Goal: Task Accomplishment & Management: Complete application form

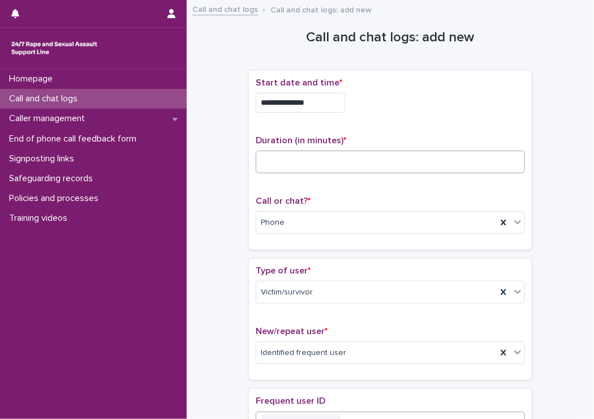
scroll to position [113, 0]
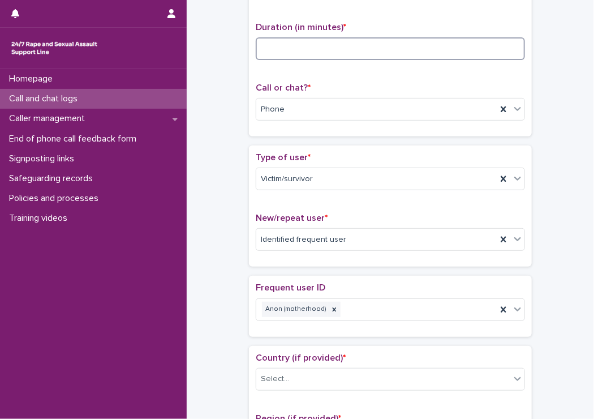
click at [331, 53] on input at bounding box center [390, 48] width 269 height 23
type input "**"
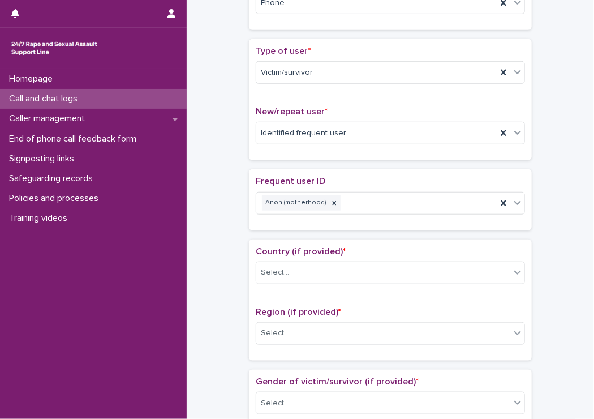
scroll to position [226, 0]
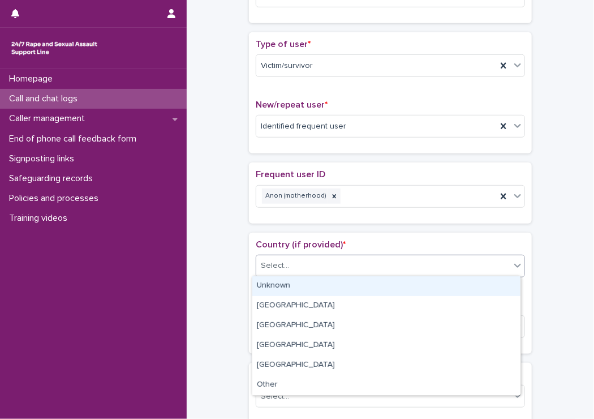
click at [280, 269] on div "Select..." at bounding box center [275, 266] width 28 height 12
click at [286, 288] on div "Unknown" at bounding box center [386, 286] width 268 height 20
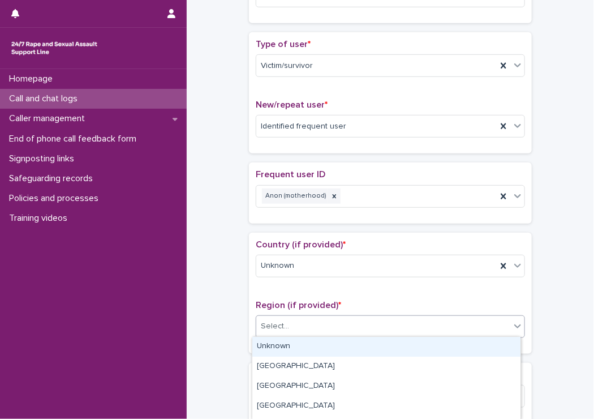
click at [263, 324] on div "Select..." at bounding box center [275, 326] width 28 height 12
click at [275, 340] on div "Unknown" at bounding box center [386, 347] width 268 height 20
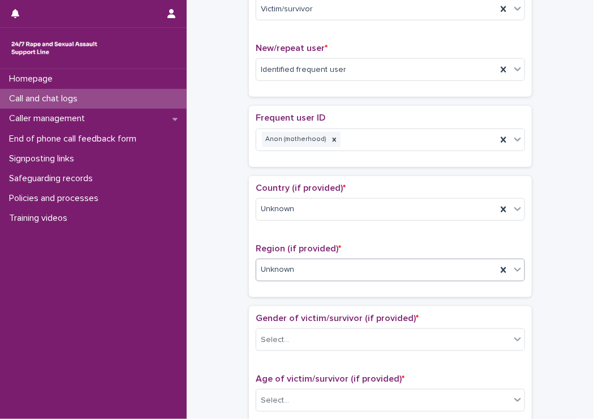
scroll to position [340, 0]
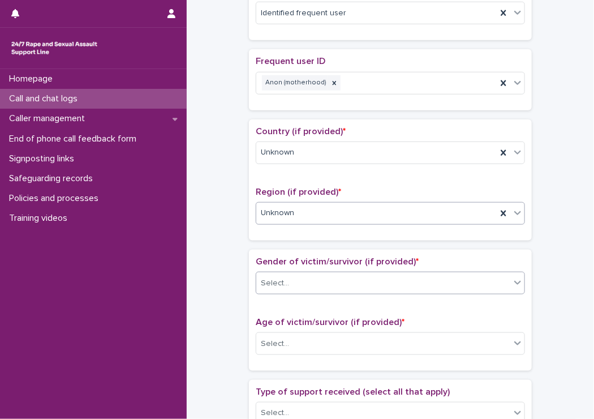
drag, startPoint x: 258, startPoint y: 285, endPoint x: 251, endPoint y: 285, distance: 6.8
click at [256, 285] on div "Select..." at bounding box center [383, 283] width 254 height 19
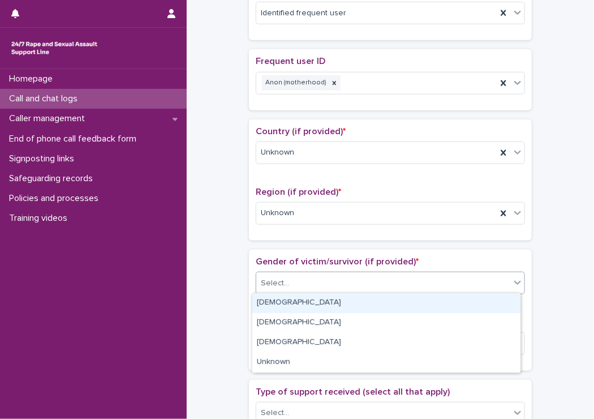
click at [284, 300] on div "[DEMOGRAPHIC_DATA]" at bounding box center [386, 303] width 268 height 20
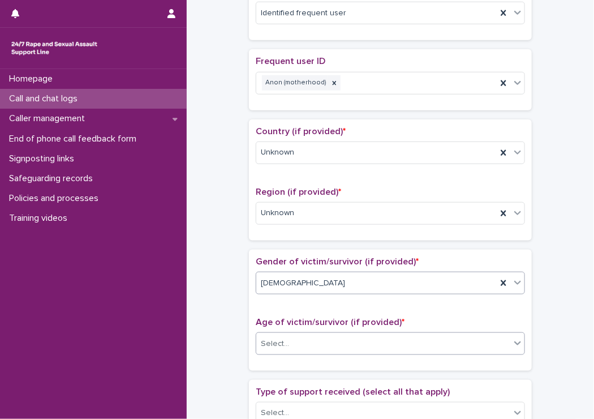
click at [291, 332] on div "Select..." at bounding box center [390, 343] width 269 height 23
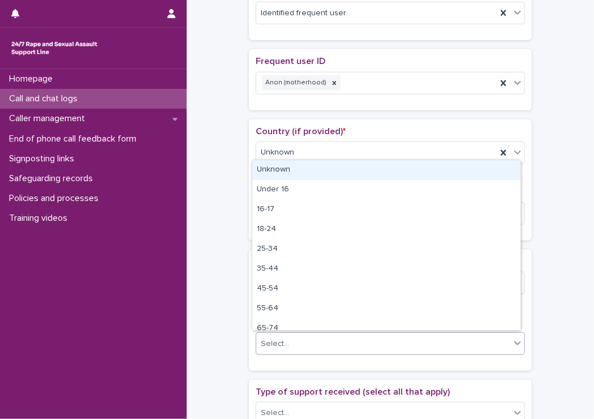
click at [321, 169] on div "Unknown" at bounding box center [386, 170] width 268 height 20
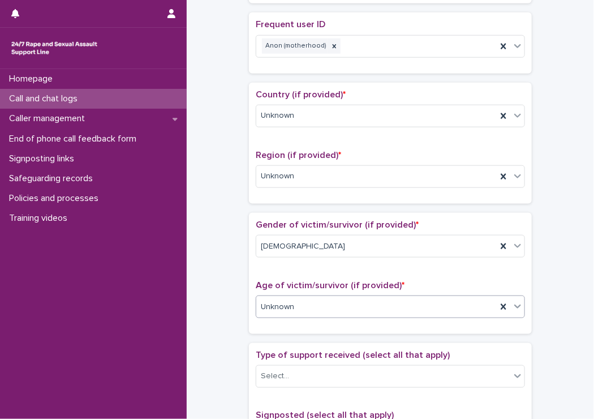
scroll to position [396, 0]
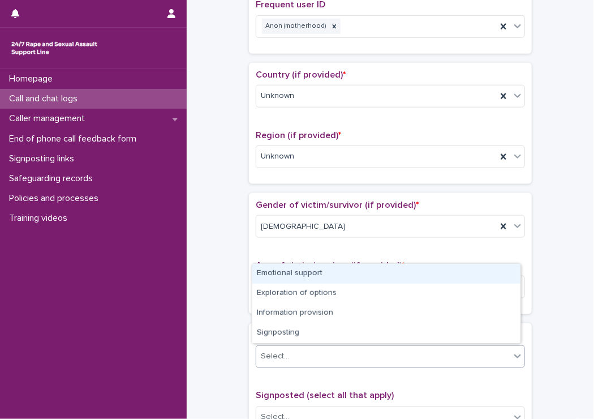
click at [294, 364] on div "Select..." at bounding box center [390, 356] width 269 height 23
click at [263, 273] on div "Emotional support" at bounding box center [386, 274] width 268 height 20
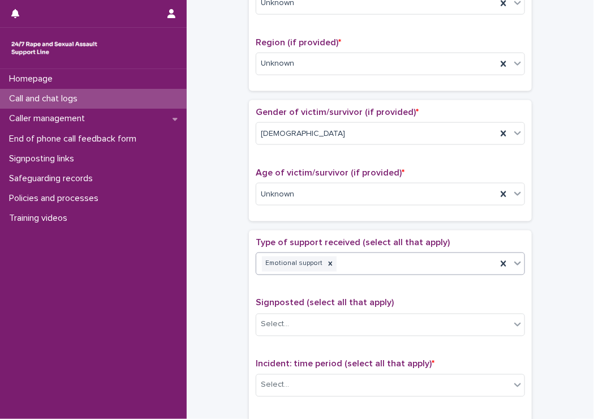
scroll to position [509, 0]
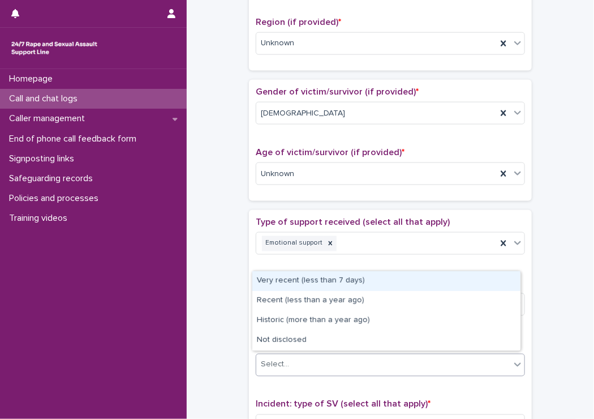
drag, startPoint x: 262, startPoint y: 361, endPoint x: 273, endPoint y: 363, distance: 10.9
click at [269, 362] on div "Select..." at bounding box center [275, 365] width 28 height 12
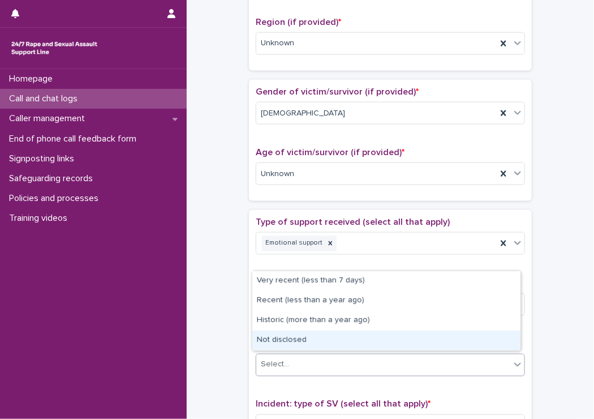
click at [276, 341] on div "Not disclosed" at bounding box center [386, 341] width 268 height 20
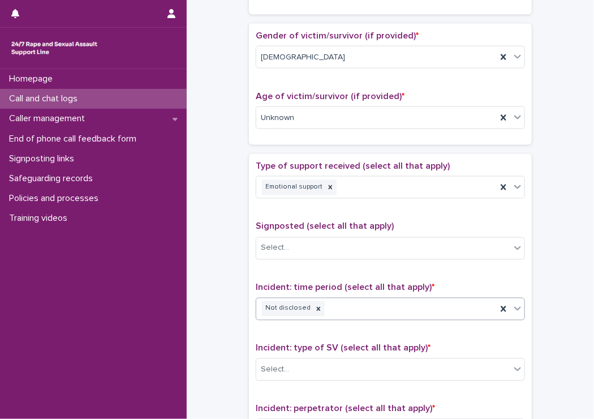
scroll to position [623, 0]
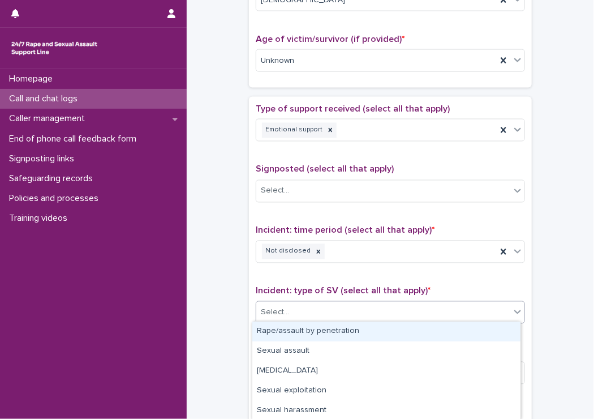
click at [282, 307] on div "Select..." at bounding box center [275, 313] width 28 height 12
click at [258, 330] on div "Rape/assault by penetration" at bounding box center [386, 331] width 268 height 20
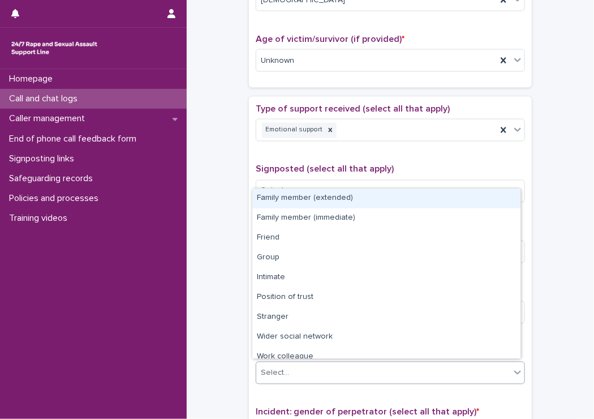
click at [305, 364] on div "Select..." at bounding box center [383, 373] width 254 height 19
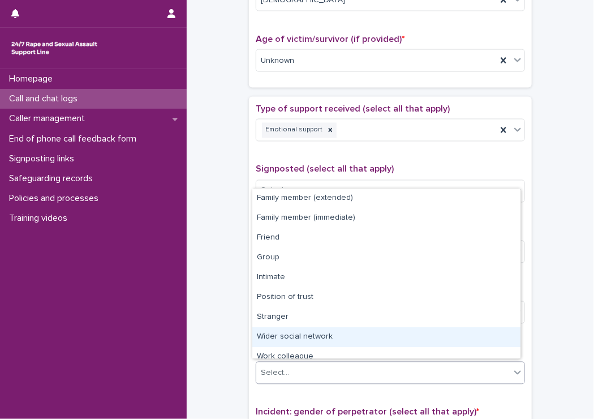
scroll to position [48, 0]
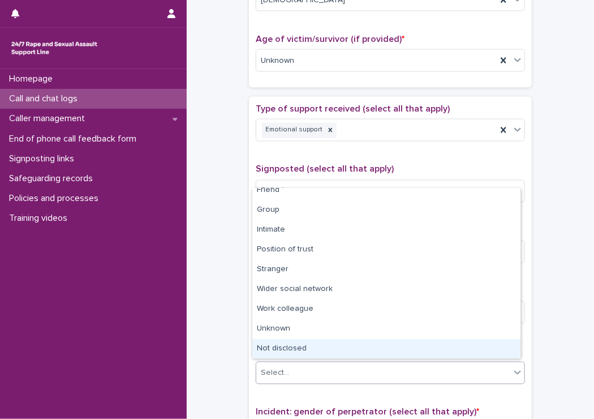
click at [295, 348] on div "Not disclosed" at bounding box center [386, 349] width 268 height 20
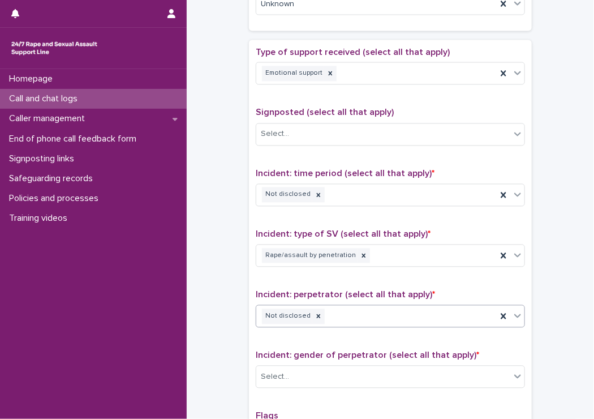
scroll to position [736, 0]
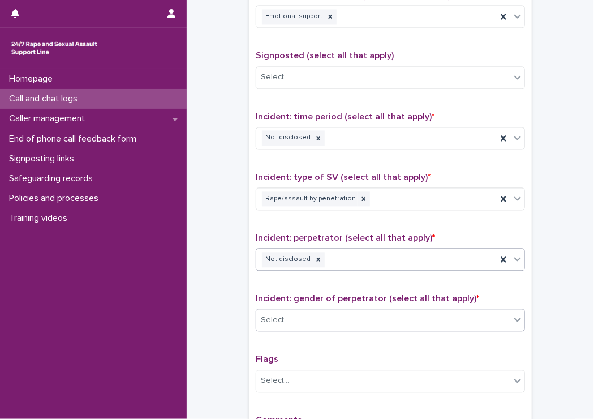
click at [261, 321] on div "Select..." at bounding box center [275, 321] width 28 height 12
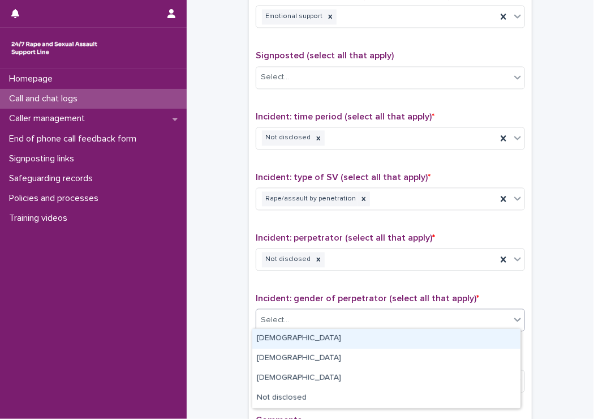
click at [291, 340] on div "[DEMOGRAPHIC_DATA]" at bounding box center [386, 339] width 268 height 20
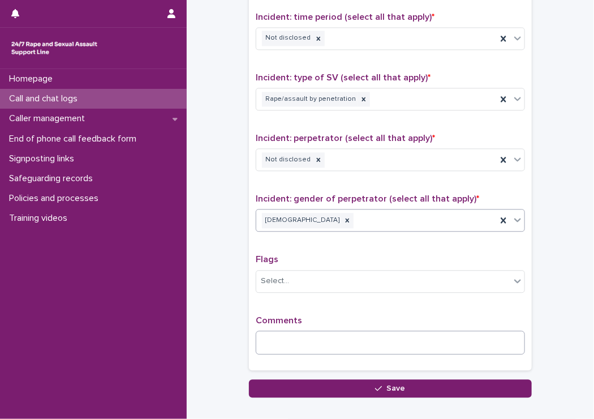
scroll to position [849, 0]
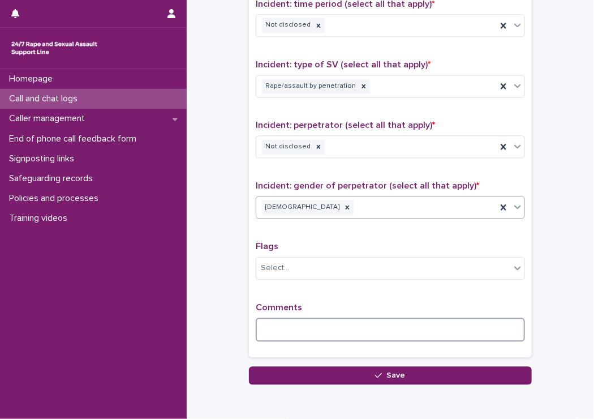
click at [320, 335] on textarea at bounding box center [390, 330] width 269 height 24
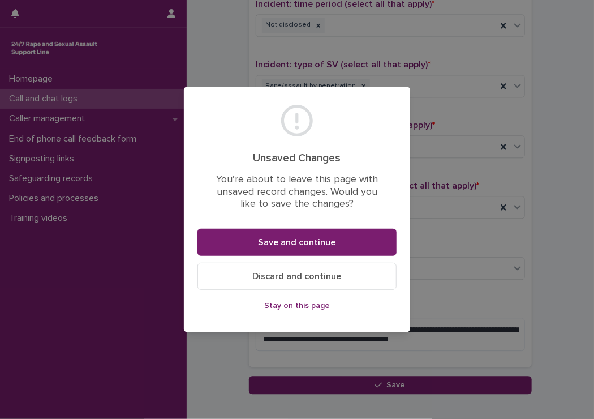
click at [315, 302] on span "Stay on this page" at bounding box center [297, 306] width 66 height 8
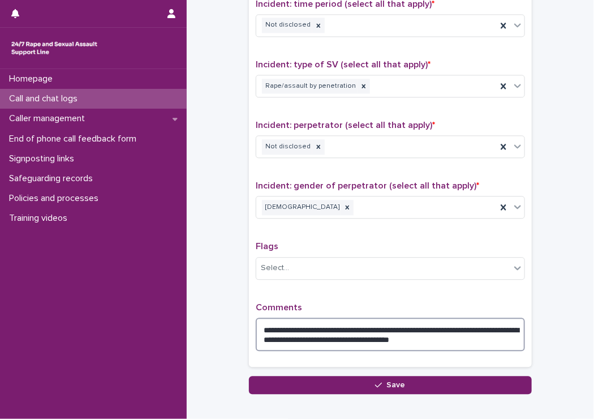
click at [369, 337] on textarea "**********" at bounding box center [390, 335] width 269 height 34
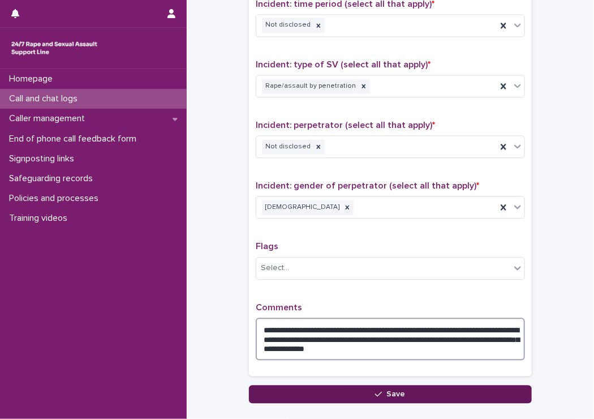
type textarea "**********"
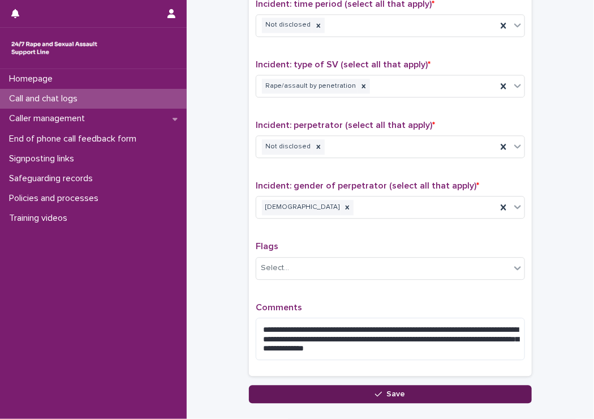
click at [271, 385] on button "Save" at bounding box center [390, 394] width 283 height 18
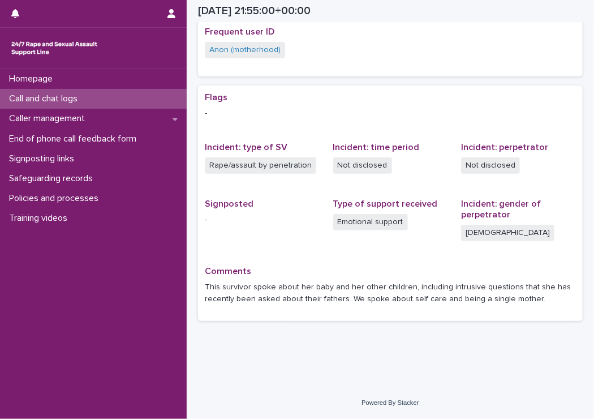
scroll to position [237, 0]
click at [115, 99] on div "Call and chat logs" at bounding box center [93, 99] width 187 height 20
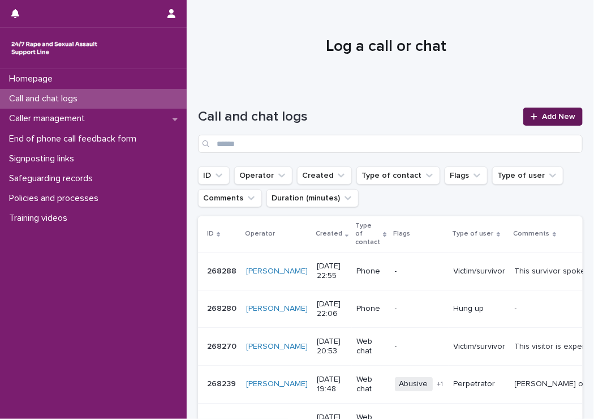
click at [531, 117] on icon at bounding box center [534, 116] width 6 height 6
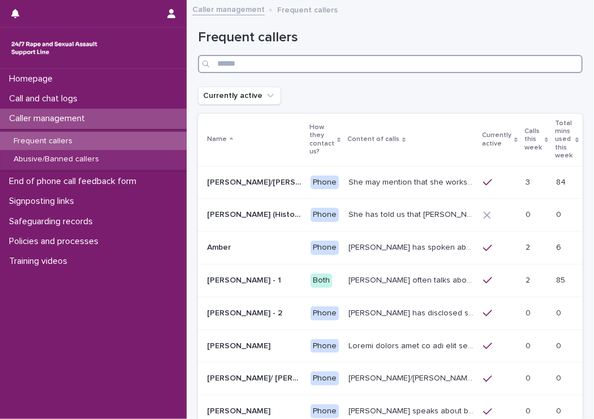
click at [297, 56] on input "Search" at bounding box center [390, 64] width 385 height 18
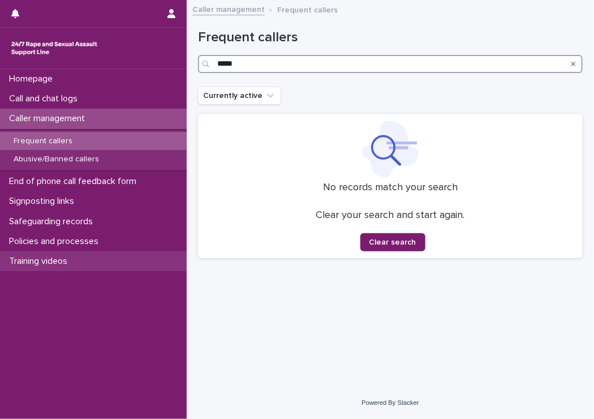
type input "*****"
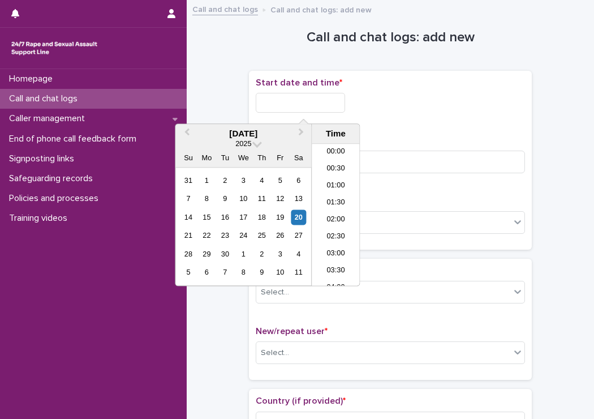
click at [310, 110] on input "text" at bounding box center [300, 103] width 89 height 20
click at [308, 104] on input "text" at bounding box center [300, 103] width 89 height 20
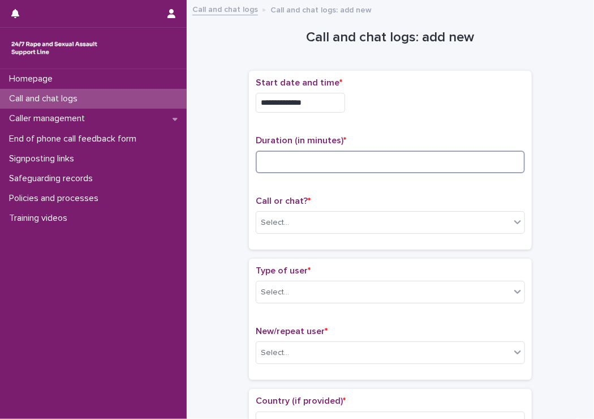
click at [461, 155] on input at bounding box center [390, 162] width 269 height 23
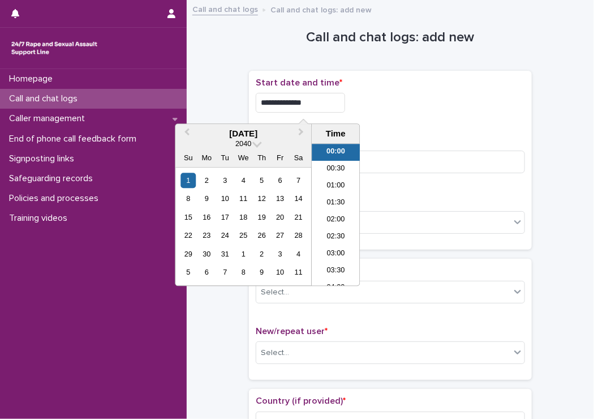
click at [333, 100] on input "**********" at bounding box center [300, 103] width 89 height 20
click at [281, 221] on div "20" at bounding box center [280, 216] width 15 height 15
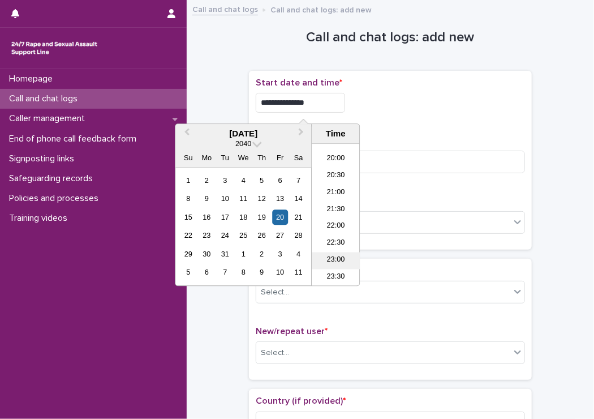
click at [329, 253] on li "23:00" at bounding box center [336, 260] width 48 height 17
drag, startPoint x: 305, startPoint y: 102, endPoint x: 324, endPoint y: 101, distance: 19.3
click at [324, 101] on input "**********" at bounding box center [300, 103] width 89 height 20
type input "**********"
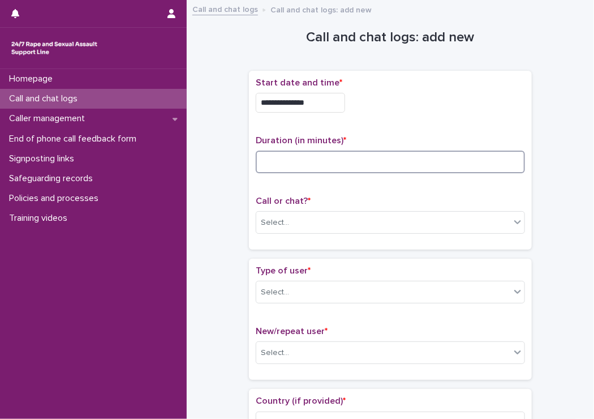
click at [452, 149] on div "Duration (in minutes) *" at bounding box center [390, 158] width 269 height 47
type input "**"
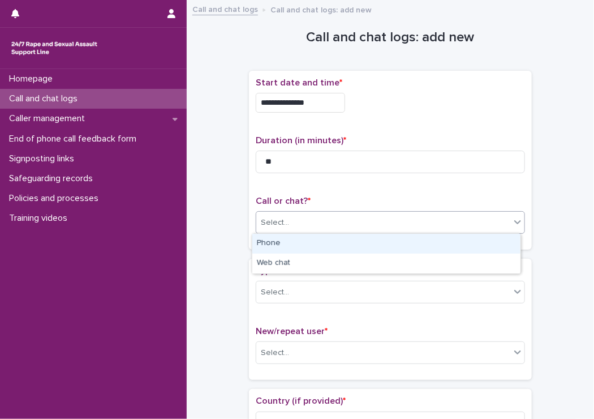
click at [258, 213] on div "Select..." at bounding box center [383, 222] width 254 height 19
click at [260, 234] on div "Phone" at bounding box center [386, 244] width 268 height 20
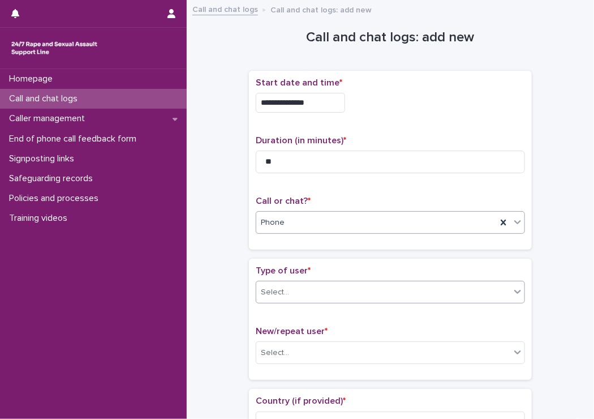
click at [295, 289] on div "Select..." at bounding box center [383, 292] width 254 height 19
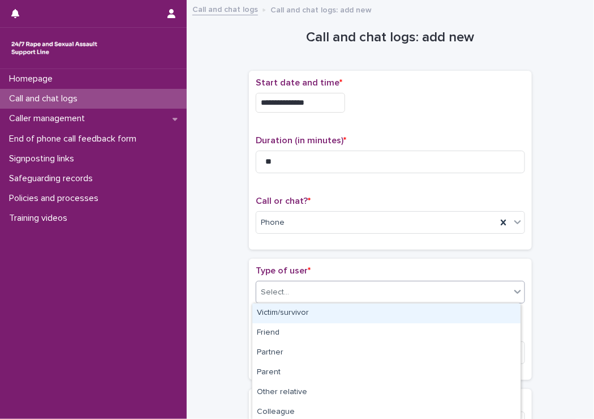
click at [285, 319] on div "Victim/survivor" at bounding box center [386, 313] width 268 height 20
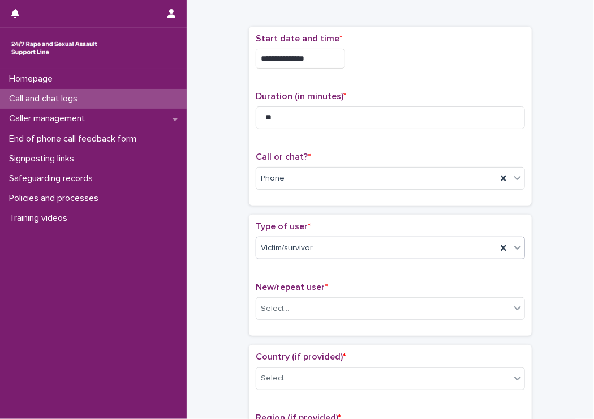
scroll to position [113, 0]
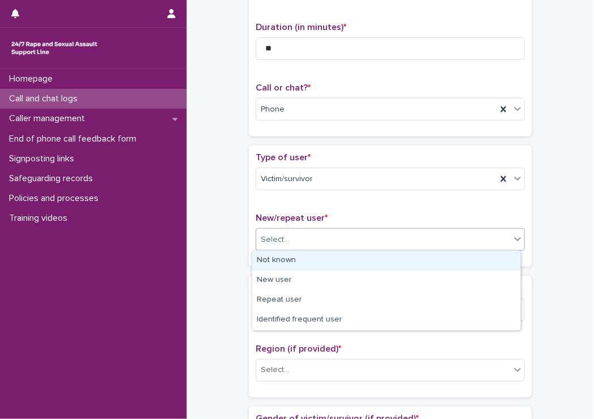
click at [291, 248] on div "Select..." at bounding box center [390, 239] width 269 height 23
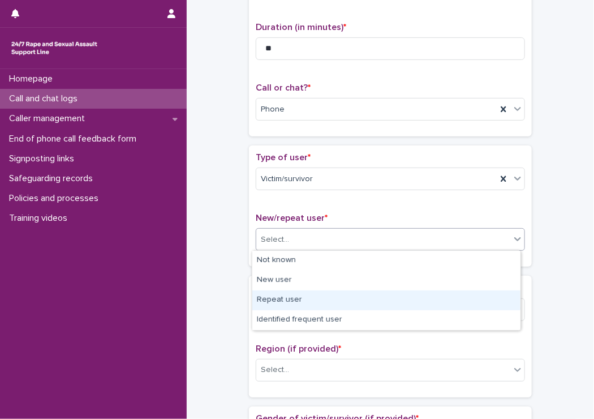
click at [267, 292] on div "Repeat user" at bounding box center [386, 300] width 268 height 20
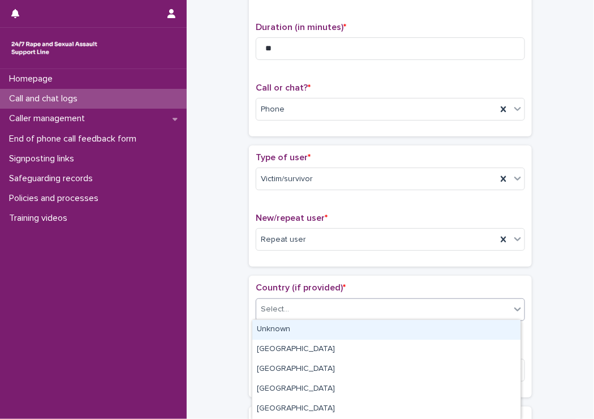
click at [265, 300] on div "Select..." at bounding box center [383, 309] width 254 height 19
click at [263, 321] on div "Unknown" at bounding box center [386, 330] width 268 height 20
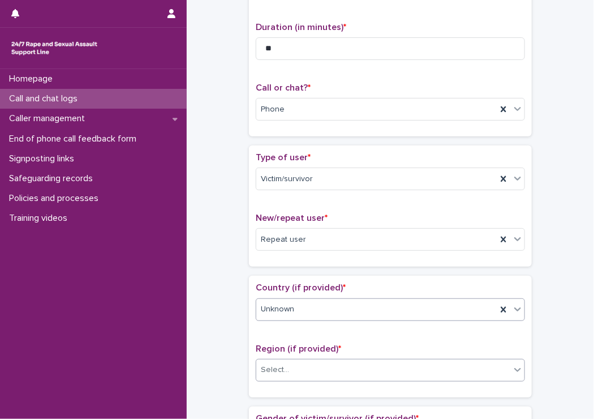
drag, startPoint x: 270, startPoint y: 367, endPoint x: 276, endPoint y: 358, distance: 10.5
click at [270, 368] on div "Select..." at bounding box center [275, 370] width 28 height 12
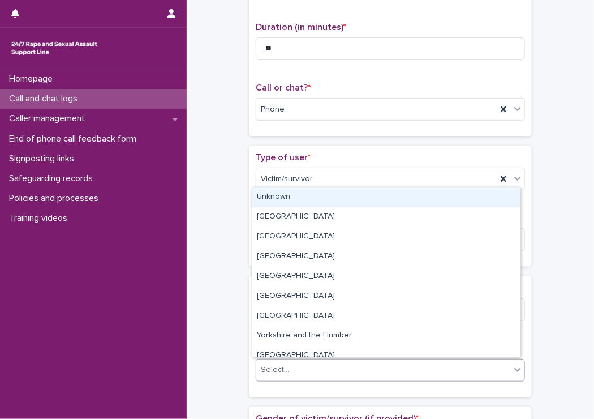
click at [293, 202] on div "Unknown" at bounding box center [386, 197] width 268 height 20
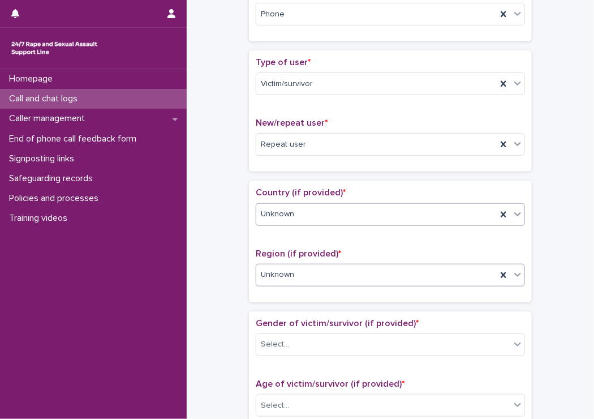
scroll to position [226, 0]
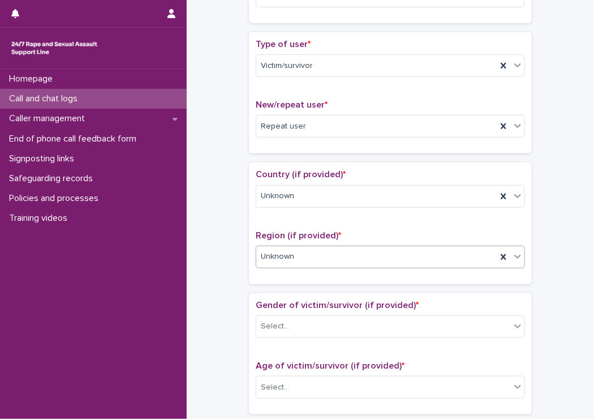
click at [282, 251] on span "Unknown" at bounding box center [277, 257] width 33 height 12
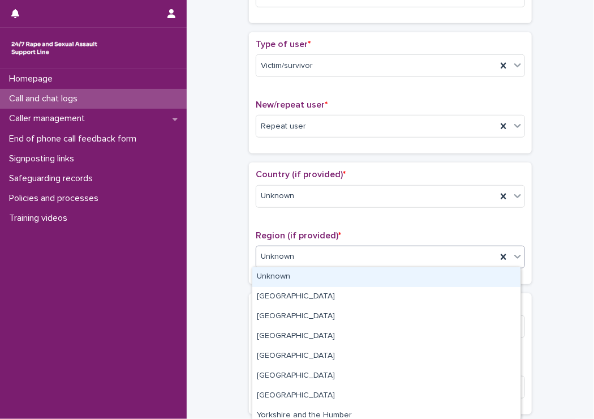
click at [281, 251] on span "Unknown" at bounding box center [277, 257] width 33 height 12
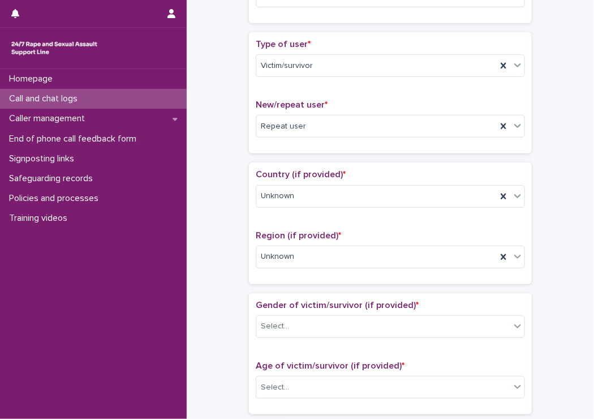
click at [280, 207] on div "Country (if provided) * Unknown" at bounding box center [390, 192] width 269 height 47
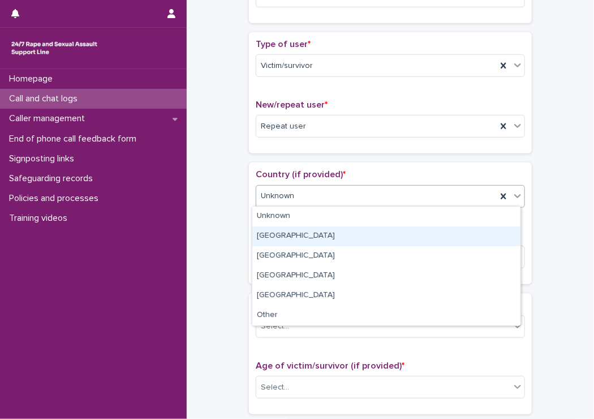
click at [263, 232] on div "England" at bounding box center [386, 236] width 268 height 20
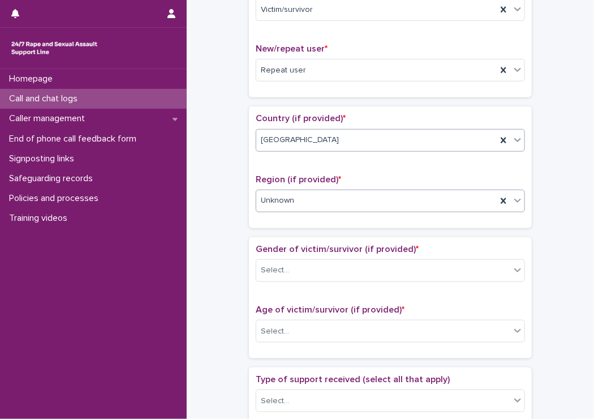
scroll to position [283, 0]
click at [294, 196] on div "Unknown" at bounding box center [376, 200] width 241 height 19
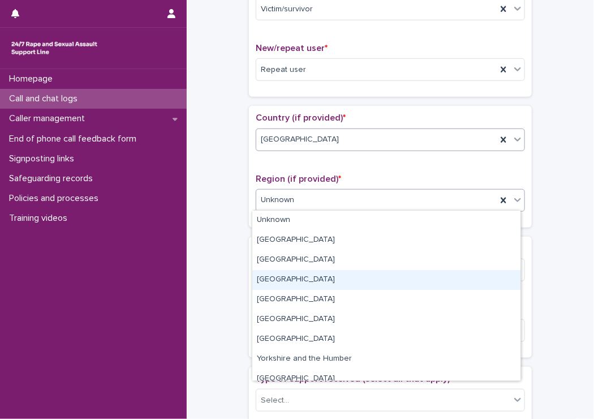
click at [301, 278] on div "South West" at bounding box center [386, 280] width 268 height 20
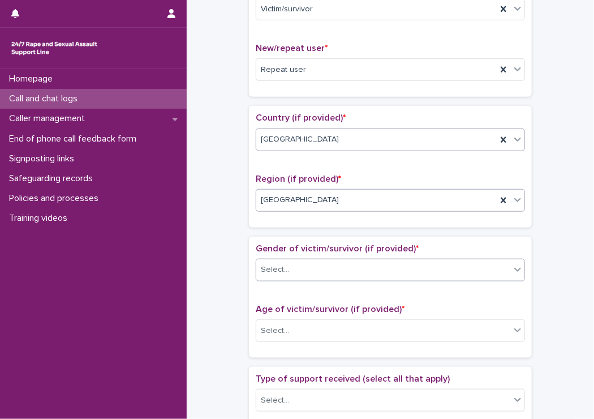
click at [298, 266] on div "Select..." at bounding box center [383, 269] width 254 height 19
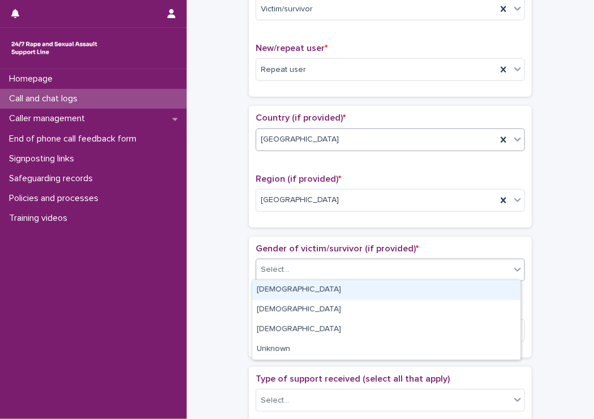
click at [282, 284] on div "[DEMOGRAPHIC_DATA]" at bounding box center [386, 290] width 268 height 20
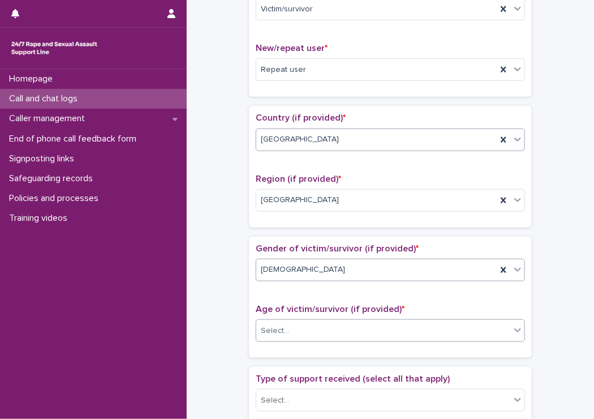
click at [282, 325] on div "Select..." at bounding box center [275, 331] width 28 height 12
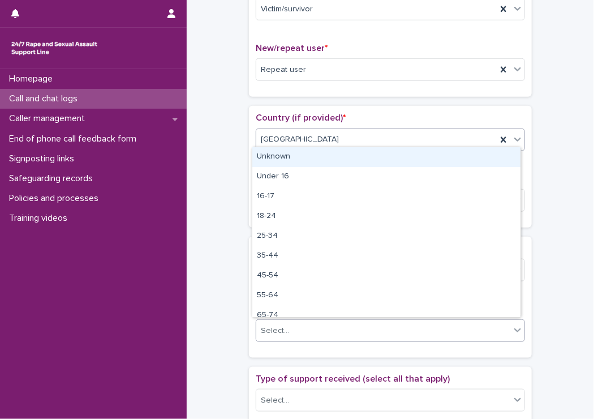
drag, startPoint x: 276, startPoint y: 171, endPoint x: 271, endPoint y: 154, distance: 18.3
click at [271, 154] on div "Unknown" at bounding box center [386, 157] width 268 height 20
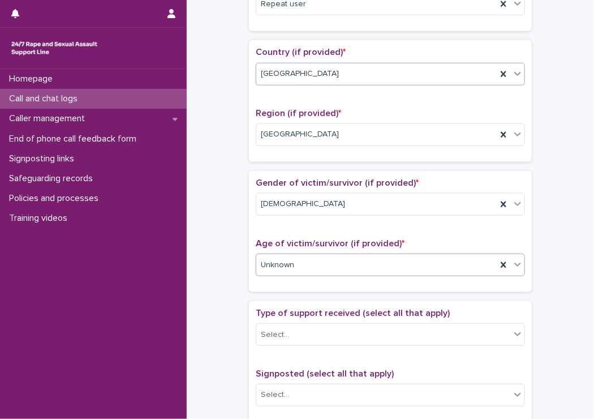
scroll to position [509, 0]
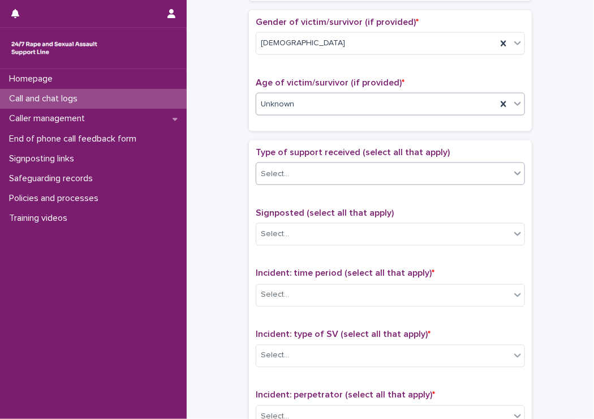
click at [336, 178] on div "Select..." at bounding box center [383, 174] width 254 height 19
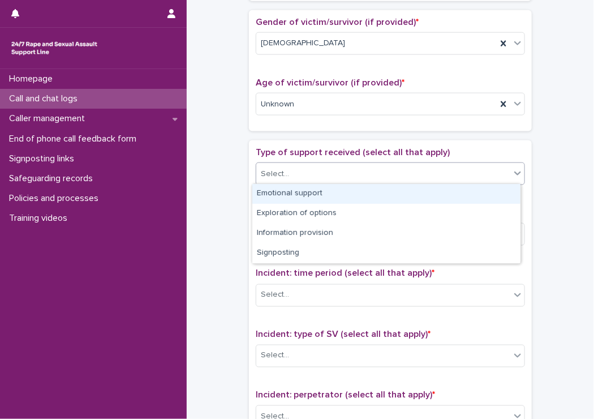
click at [314, 196] on div "Emotional support" at bounding box center [386, 194] width 268 height 20
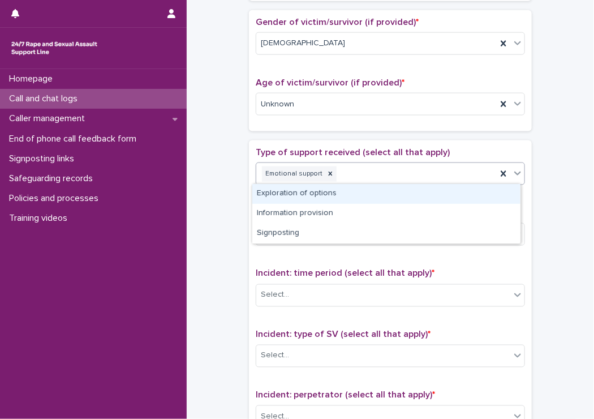
click at [370, 171] on div "Emotional support" at bounding box center [376, 174] width 241 height 20
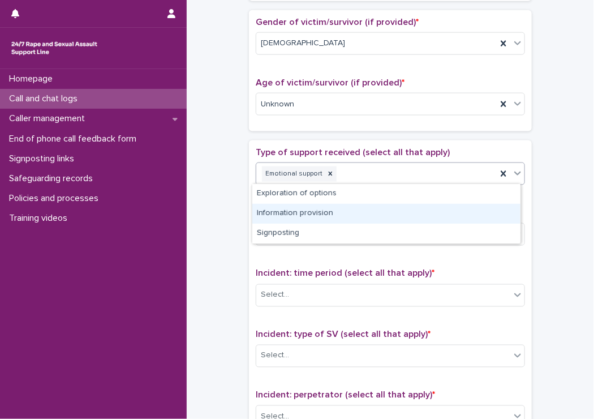
click at [348, 217] on div "Information provision" at bounding box center [386, 214] width 268 height 20
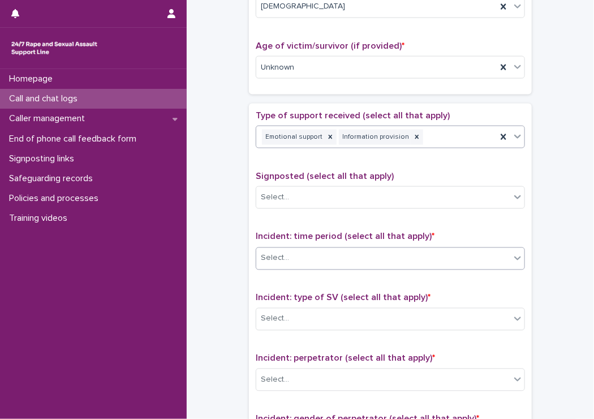
scroll to position [566, 0]
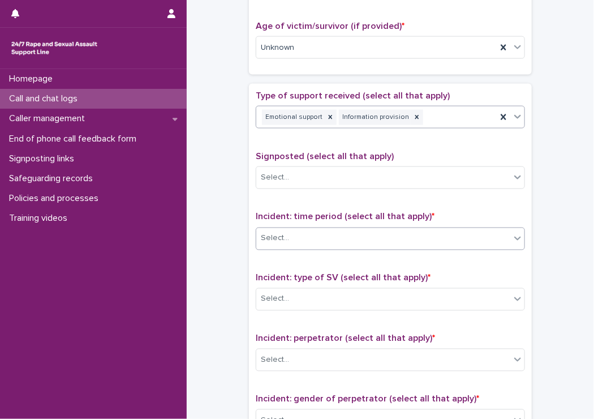
click at [332, 234] on div "Select..." at bounding box center [383, 238] width 254 height 19
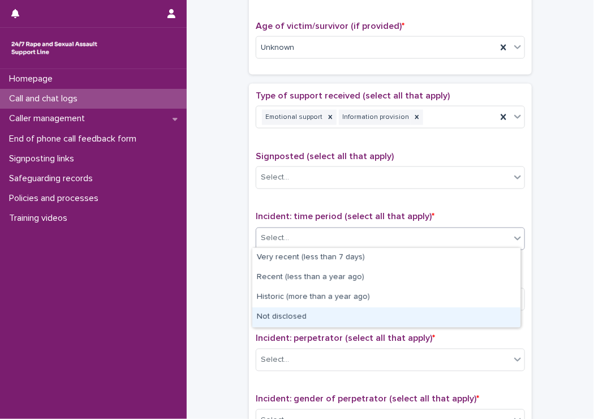
click at [272, 316] on div "Not disclosed" at bounding box center [386, 317] width 268 height 20
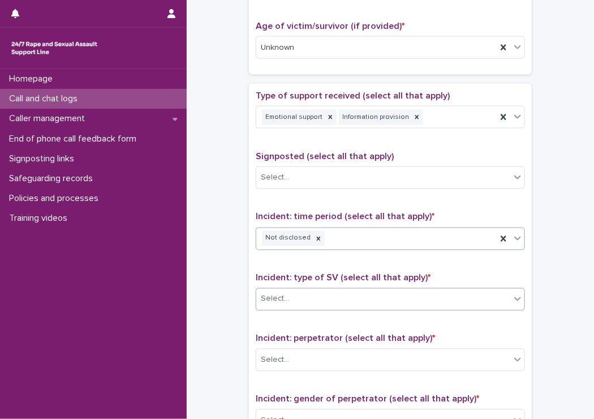
click at [281, 302] on div "Select..." at bounding box center [275, 299] width 28 height 12
click at [341, 238] on div "Not disclosed" at bounding box center [376, 239] width 241 height 20
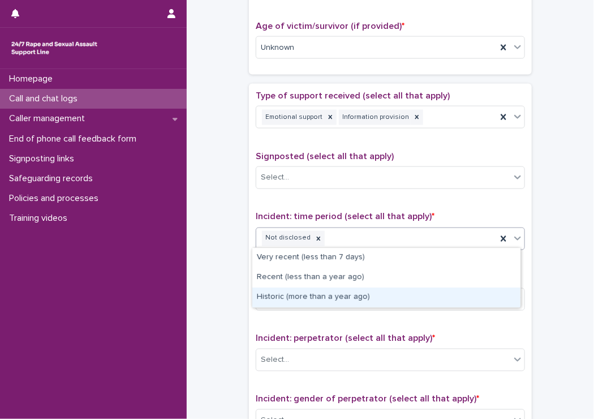
click at [311, 291] on div "Historic (more than a year ago)" at bounding box center [386, 298] width 268 height 20
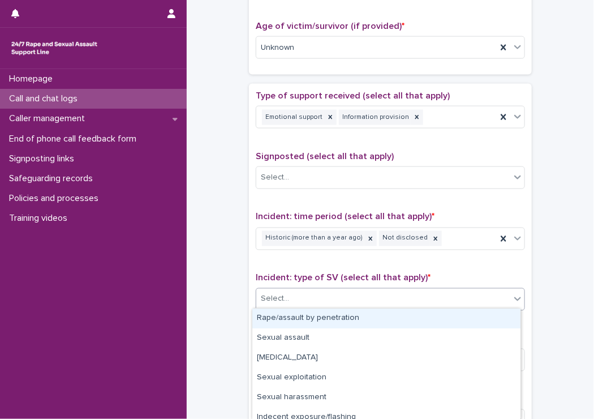
click at [311, 291] on div "Select..." at bounding box center [383, 299] width 254 height 19
click at [289, 321] on div "Rape/assault by penetration" at bounding box center [386, 318] width 268 height 20
click at [414, 303] on div "Rape/assault by penetration" at bounding box center [376, 299] width 241 height 20
click at [357, 318] on div "Sexual assault" at bounding box center [386, 318] width 268 height 20
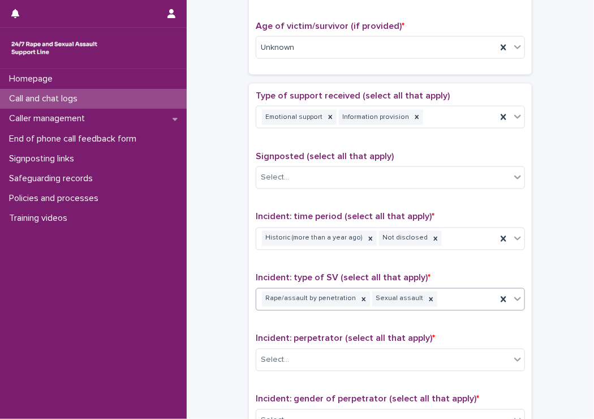
scroll to position [623, 0]
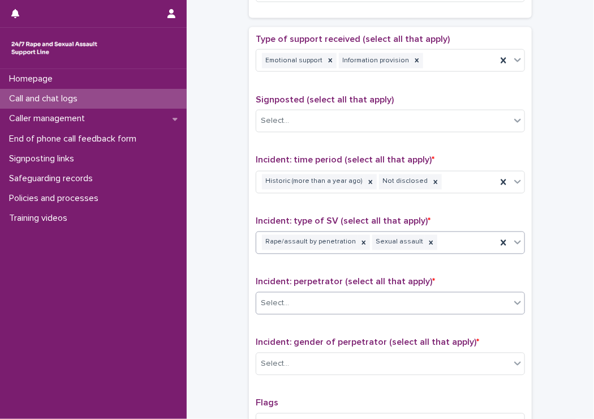
click at [341, 308] on div "Select..." at bounding box center [383, 303] width 254 height 19
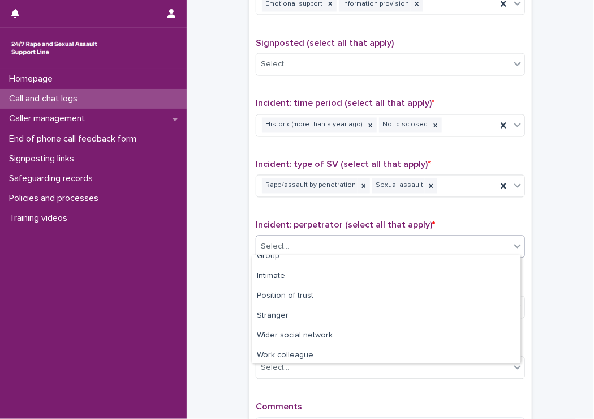
scroll to position [54, 0]
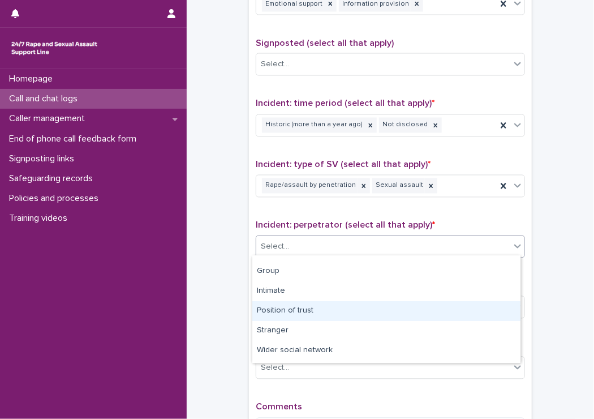
click at [379, 312] on div "Position of trust" at bounding box center [386, 311] width 268 height 20
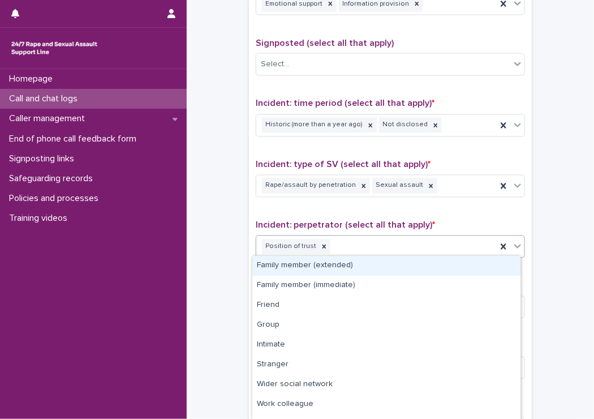
click at [406, 244] on div "Position of trust" at bounding box center [376, 247] width 241 height 20
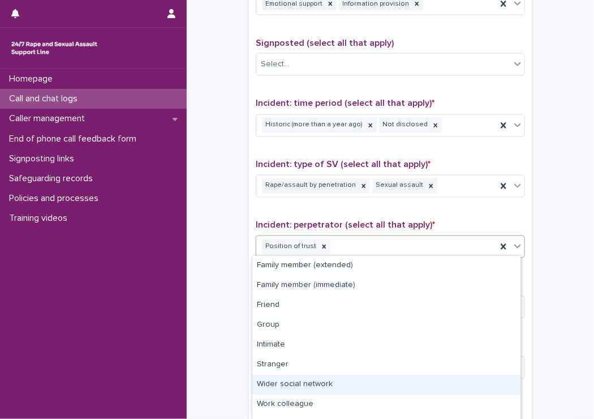
click at [285, 393] on div "Wider social network" at bounding box center [386, 385] width 268 height 20
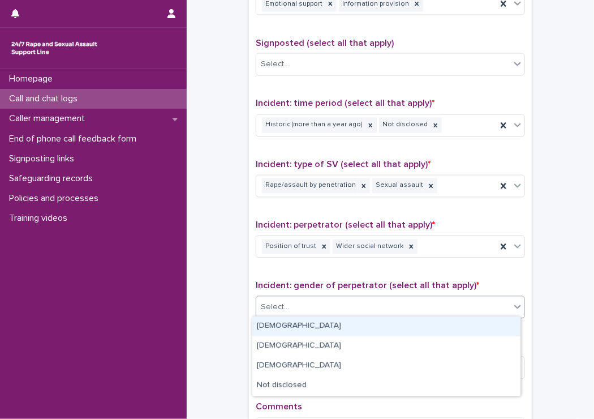
click at [287, 303] on div "Select..." at bounding box center [383, 307] width 254 height 19
click at [274, 326] on div "[DEMOGRAPHIC_DATA]" at bounding box center [386, 326] width 268 height 20
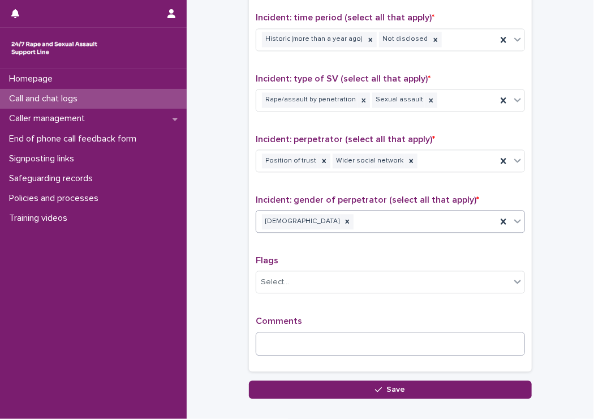
scroll to position [792, 0]
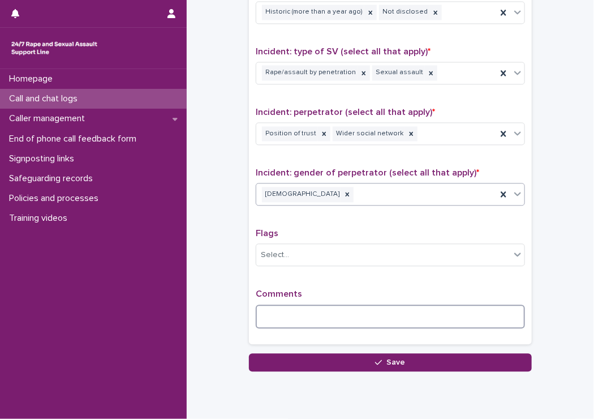
click at [282, 317] on textarea at bounding box center [390, 317] width 269 height 24
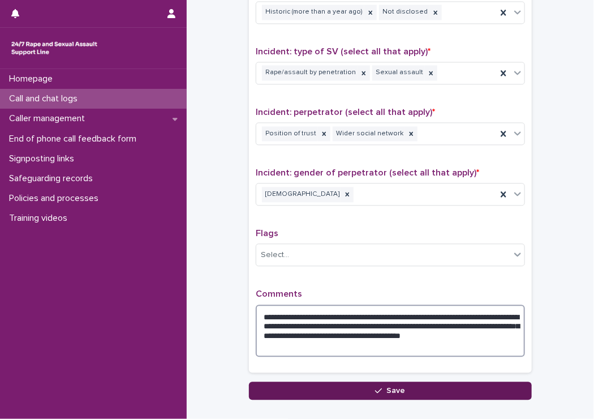
type textarea "**********"
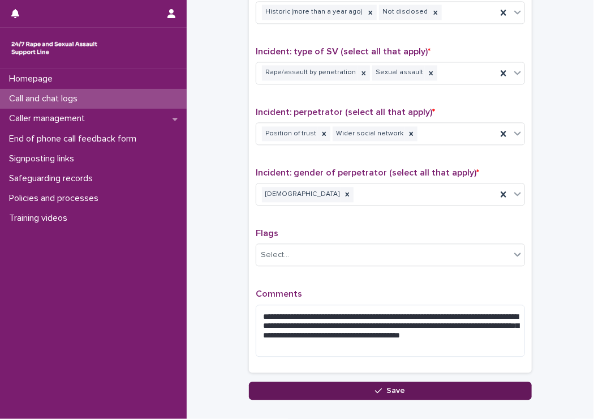
click at [333, 396] on button "Save" at bounding box center [390, 390] width 283 height 18
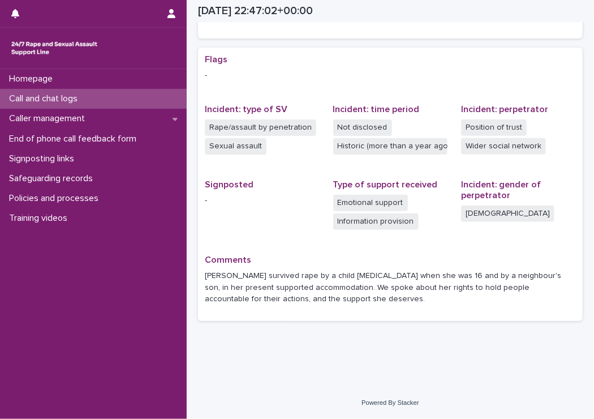
scroll to position [209, 0]
click at [57, 93] on p "Call and chat logs" at bounding box center [46, 98] width 82 height 11
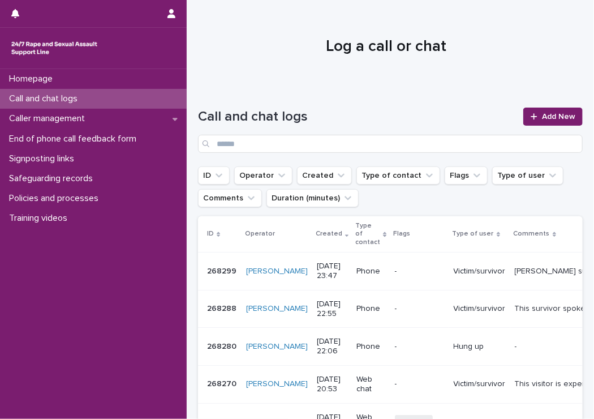
click at [454, 305] on p "Victim/survivor" at bounding box center [480, 309] width 52 height 10
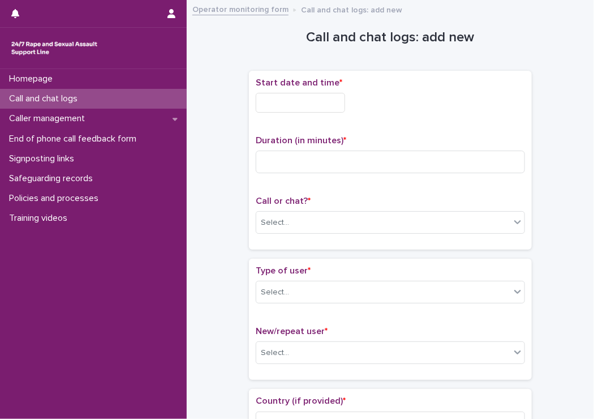
click at [287, 100] on input "text" at bounding box center [300, 103] width 89 height 20
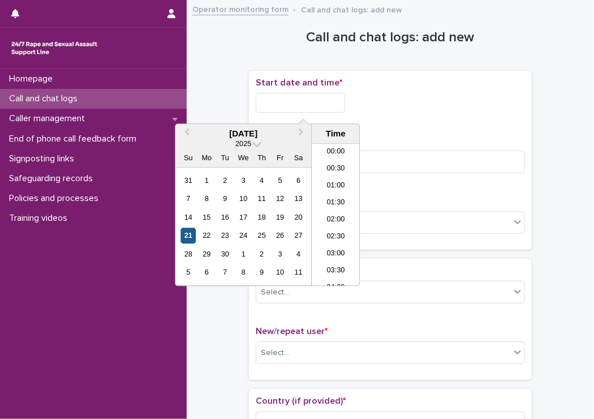
click at [187, 235] on div "21" at bounding box center [188, 235] width 15 height 15
click at [331, 147] on li "00:00" at bounding box center [336, 152] width 48 height 17
click at [310, 101] on input "**********" at bounding box center [300, 103] width 89 height 20
type input "**********"
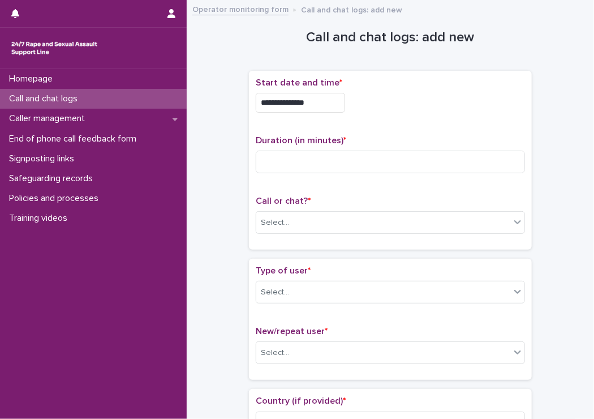
click at [487, 91] on div "**********" at bounding box center [390, 100] width 269 height 44
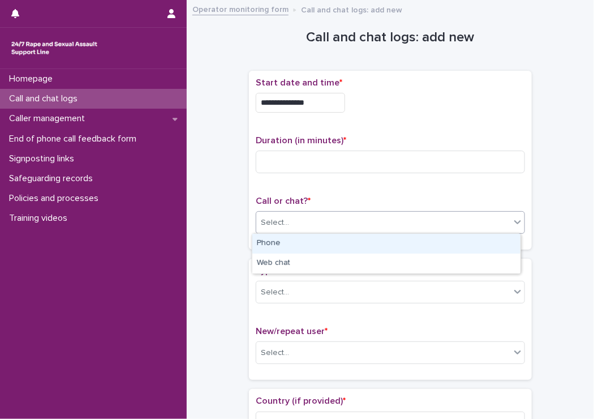
drag, startPoint x: 308, startPoint y: 221, endPoint x: 315, endPoint y: 221, distance: 6.8
click at [312, 221] on div "Select..." at bounding box center [383, 222] width 254 height 19
click at [320, 237] on div "Phone" at bounding box center [386, 244] width 268 height 20
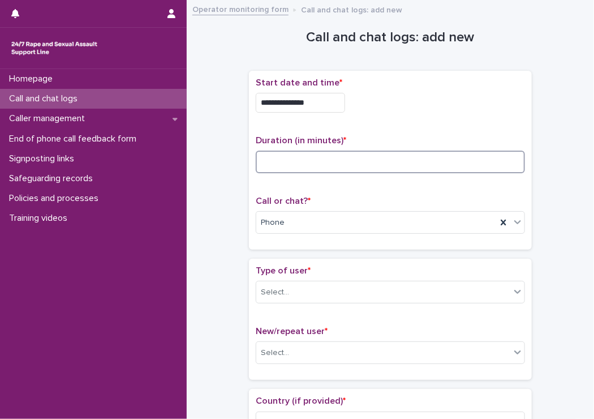
click at [319, 160] on input at bounding box center [390, 162] width 269 height 23
type input "**"
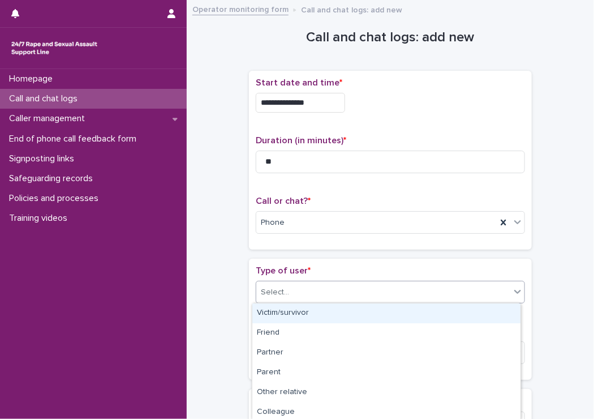
click at [293, 281] on div "Select..." at bounding box center [390, 292] width 269 height 23
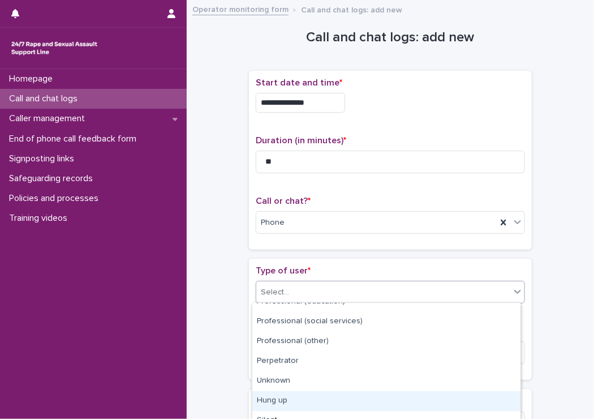
scroll to position [181, 0]
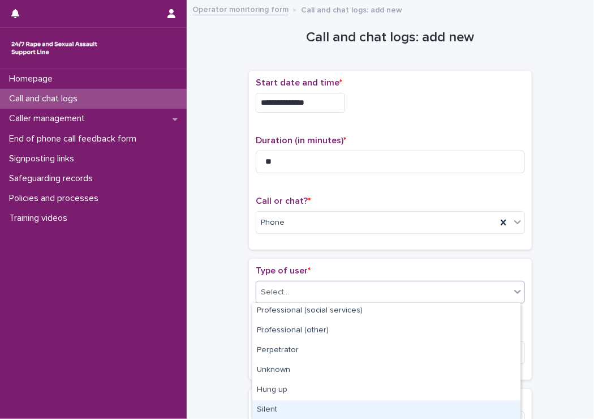
click at [303, 403] on div "Silent" at bounding box center [386, 410] width 268 height 20
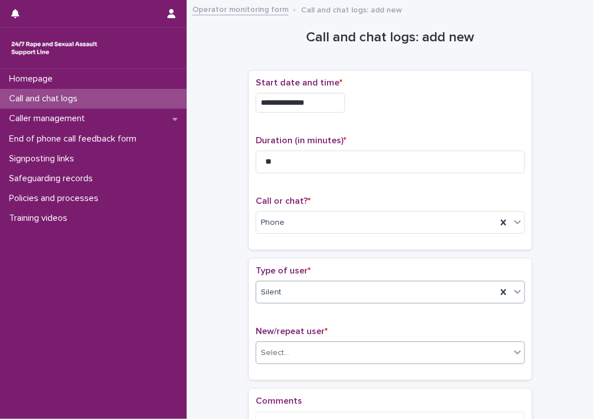
click at [290, 355] on input "text" at bounding box center [290, 353] width 1 height 10
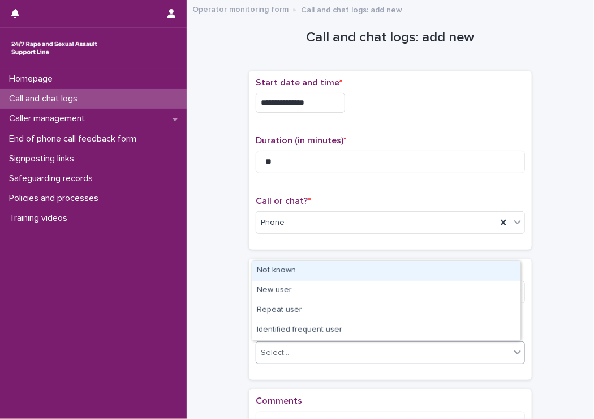
click at [267, 269] on div "Not known" at bounding box center [386, 271] width 268 height 20
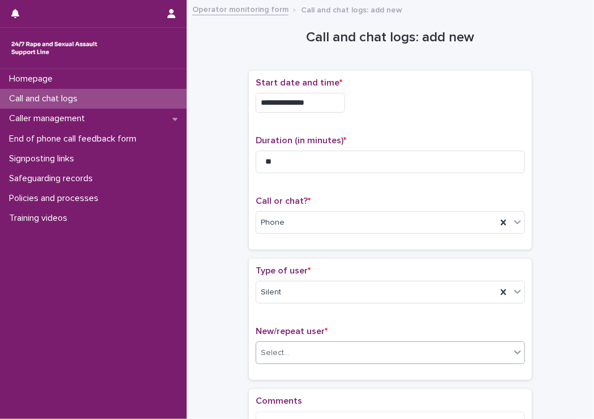
click at [212, 285] on div "**********" at bounding box center [390, 242] width 385 height 471
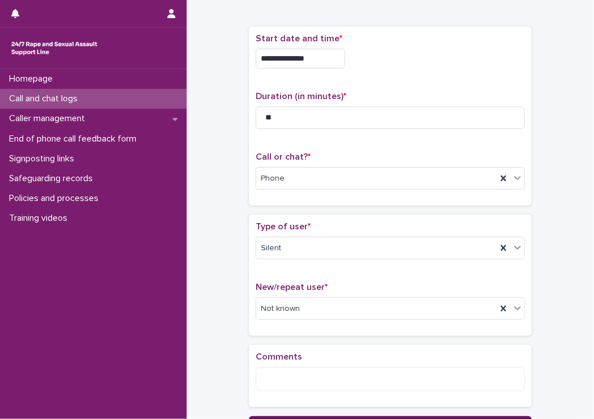
scroll to position [147, 0]
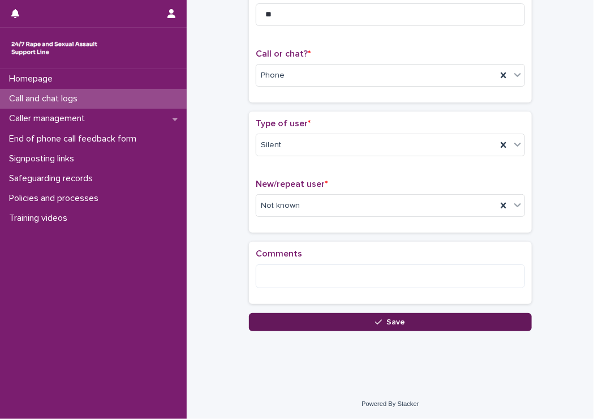
click at [281, 325] on button "Save" at bounding box center [390, 322] width 283 height 18
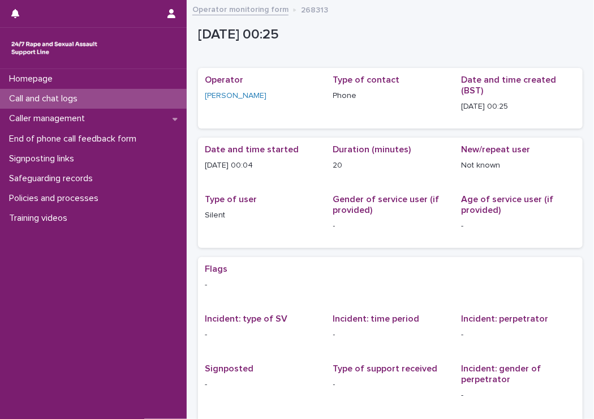
click at [33, 96] on p "Call and chat logs" at bounding box center [46, 98] width 82 height 11
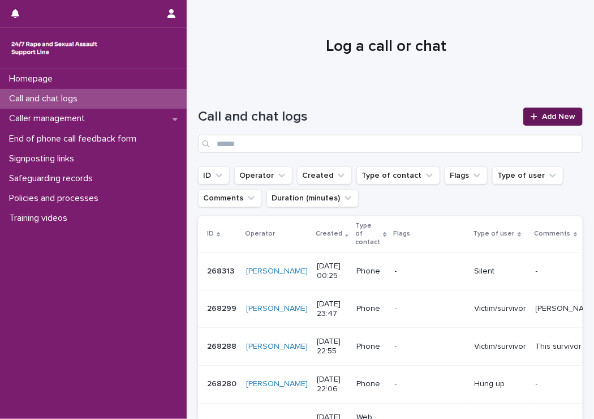
click at [531, 118] on icon at bounding box center [534, 117] width 7 height 8
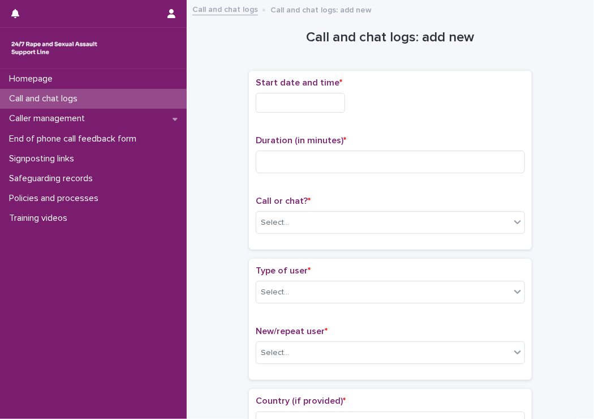
click at [284, 107] on input "text" at bounding box center [300, 103] width 89 height 20
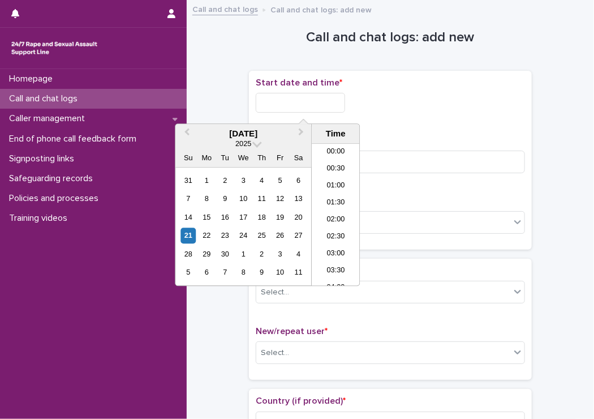
click at [332, 102] on input "text" at bounding box center [300, 103] width 89 height 20
click at [192, 237] on div "21" at bounding box center [188, 235] width 15 height 15
click at [421, 97] on div "**********" at bounding box center [390, 103] width 269 height 20
drag, startPoint x: 305, startPoint y: 100, endPoint x: 324, endPoint y: 101, distance: 19.3
click at [324, 101] on input "**********" at bounding box center [300, 103] width 89 height 20
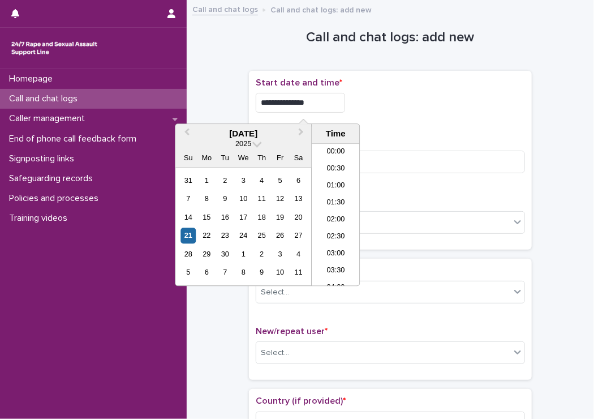
type input "**********"
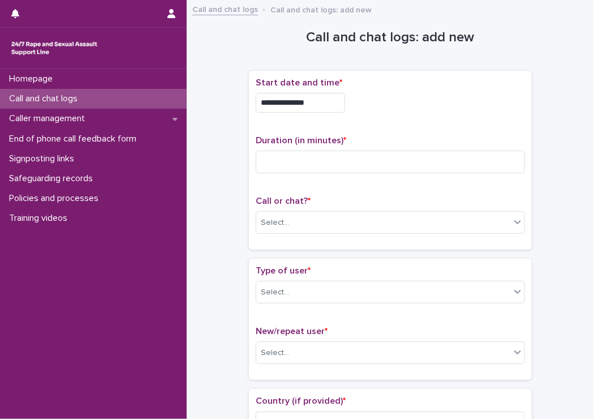
click at [375, 101] on div "**********" at bounding box center [390, 103] width 269 height 20
click at [265, 220] on div "Select..." at bounding box center [275, 223] width 28 height 12
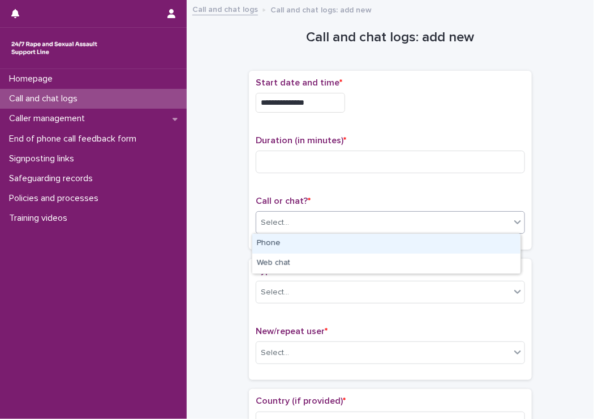
click at [264, 237] on div "Phone" at bounding box center [386, 244] width 268 height 20
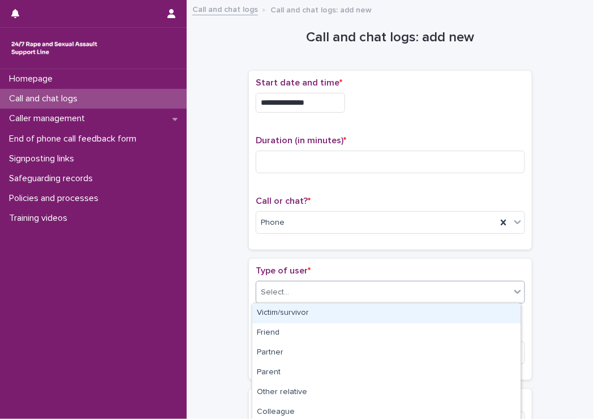
click at [274, 292] on div "Select..." at bounding box center [275, 292] width 28 height 12
click at [280, 315] on div "Victim/survivor" at bounding box center [386, 313] width 268 height 20
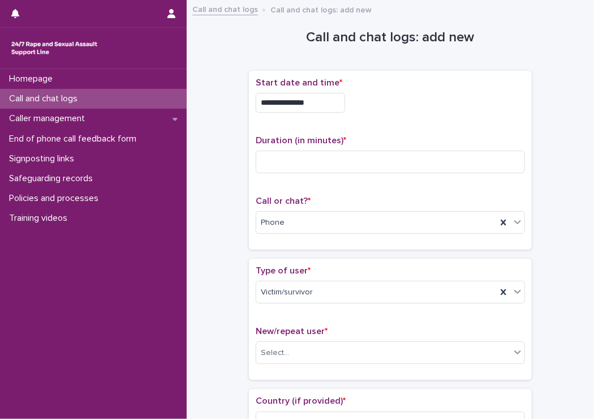
click at [311, 339] on div "New/repeat user * Select..." at bounding box center [390, 349] width 269 height 47
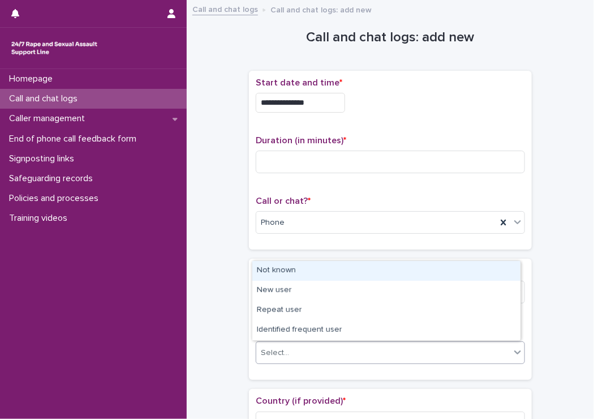
click at [287, 354] on div "Select..." at bounding box center [383, 353] width 254 height 19
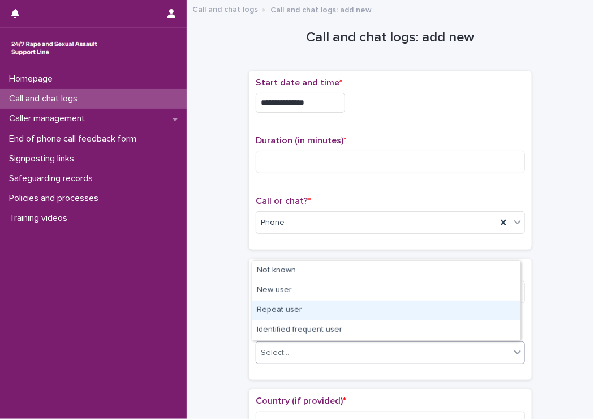
click at [274, 312] on div "Repeat user" at bounding box center [386, 311] width 268 height 20
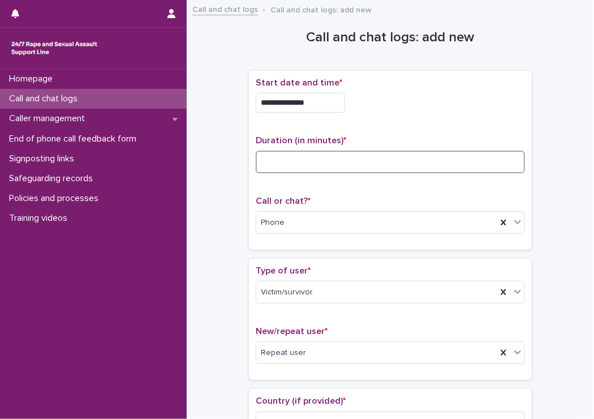
click at [342, 168] on input at bounding box center [390, 162] width 269 height 23
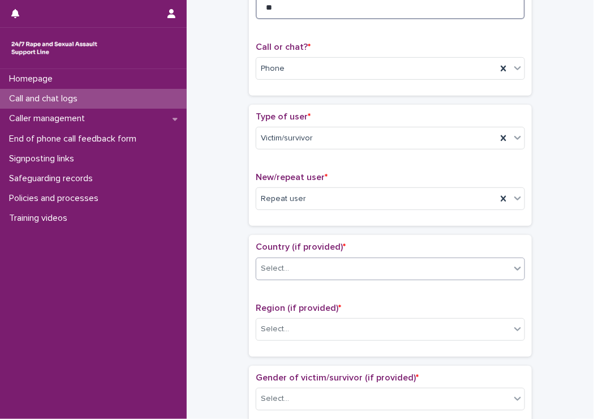
scroll to position [170, 0]
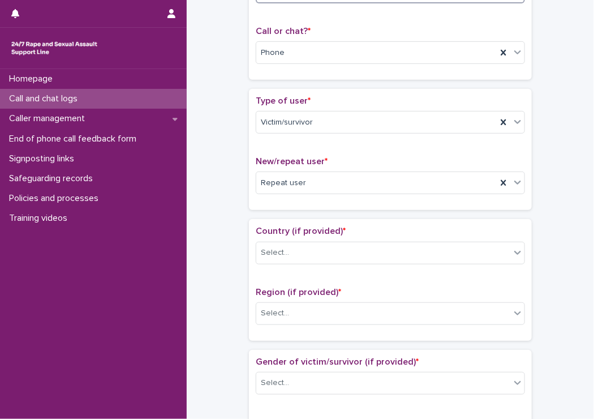
type input "**"
click at [279, 237] on div "Country (if provided) * Select..." at bounding box center [390, 249] width 269 height 47
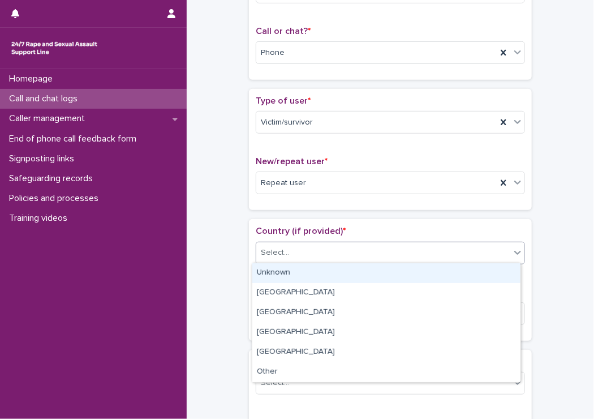
click at [265, 249] on div "Select..." at bounding box center [275, 253] width 28 height 12
click at [269, 271] on div "Unknown" at bounding box center [386, 273] width 268 height 20
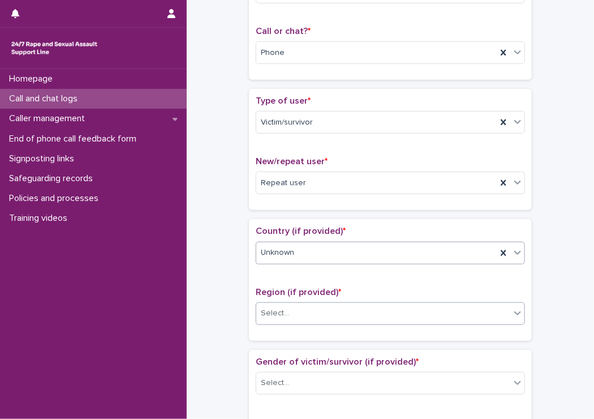
click at [268, 311] on div "Select..." at bounding box center [275, 313] width 28 height 12
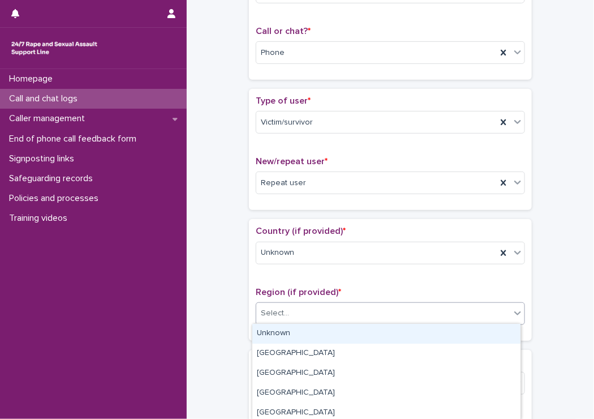
click at [286, 335] on div "Unknown" at bounding box center [386, 334] width 268 height 20
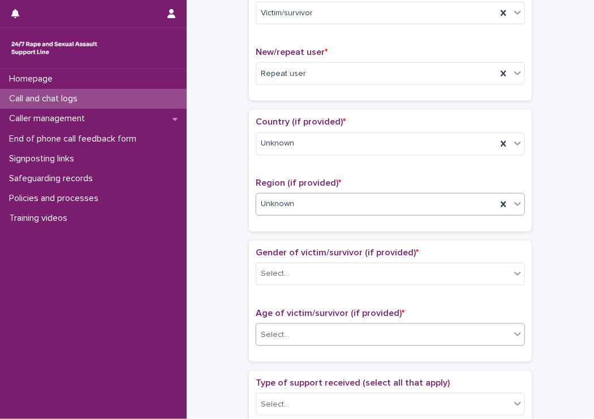
scroll to position [283, 0]
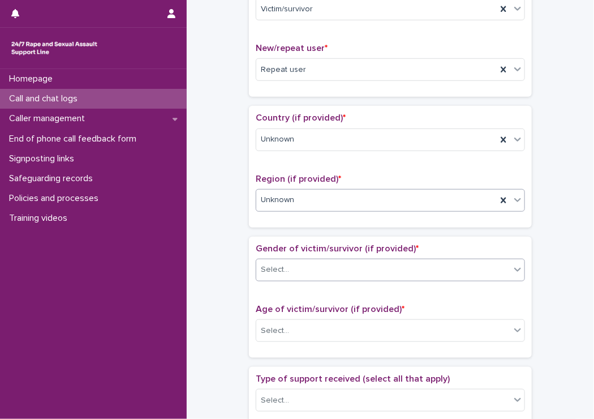
click at [297, 271] on div "Select..." at bounding box center [383, 269] width 254 height 19
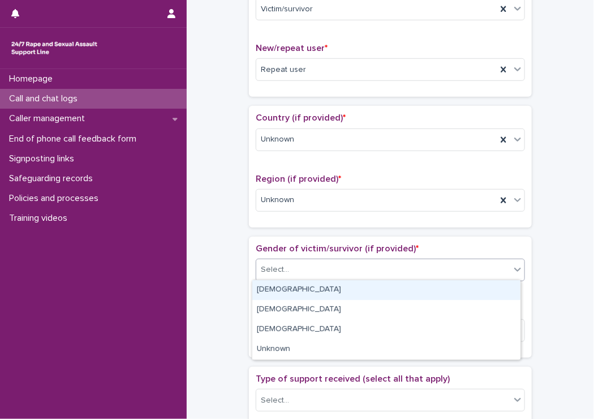
drag, startPoint x: 289, startPoint y: 286, endPoint x: 274, endPoint y: 383, distance: 98.0
click at [288, 294] on div "[DEMOGRAPHIC_DATA]" at bounding box center [386, 290] width 268 height 20
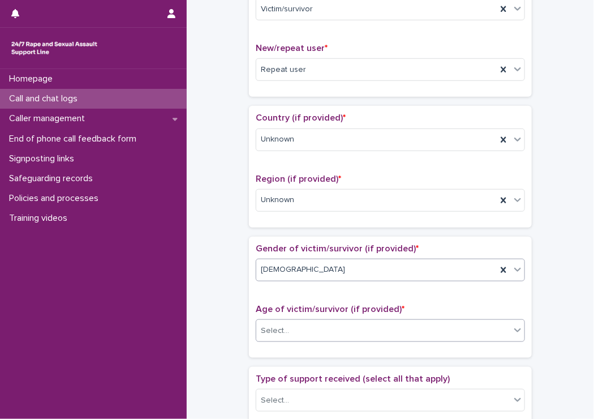
click at [284, 324] on div "Select..." at bounding box center [383, 330] width 254 height 19
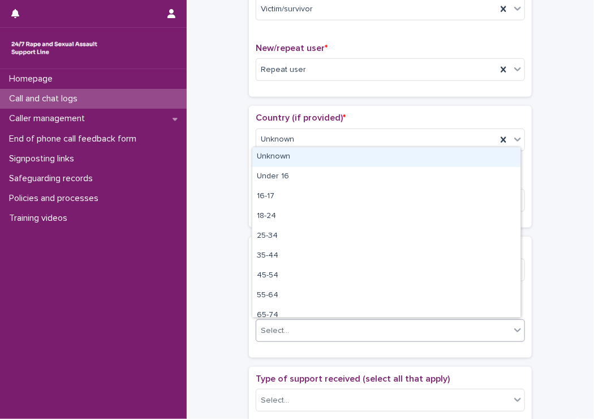
click at [353, 152] on div "Unknown" at bounding box center [386, 157] width 268 height 20
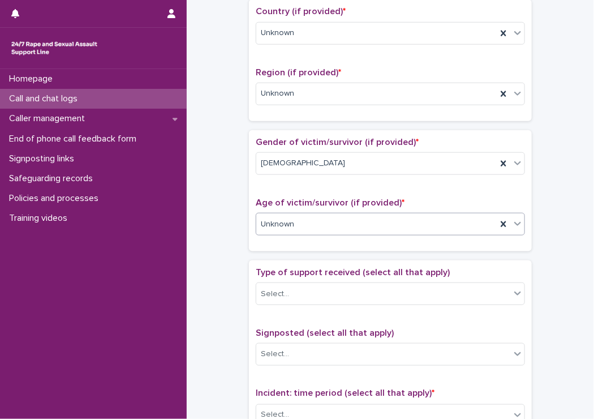
scroll to position [396, 0]
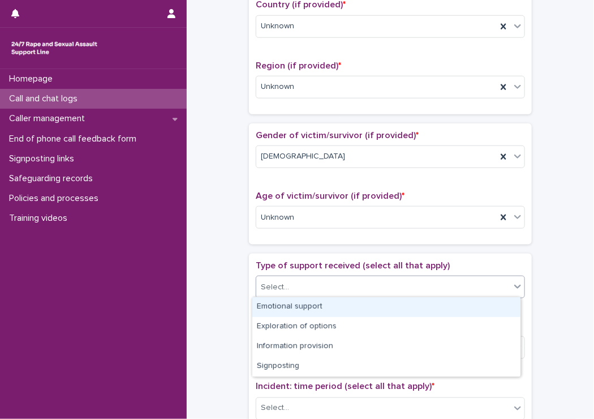
click at [347, 293] on div "Select..." at bounding box center [383, 287] width 254 height 19
click at [316, 305] on div "Emotional support" at bounding box center [386, 307] width 268 height 20
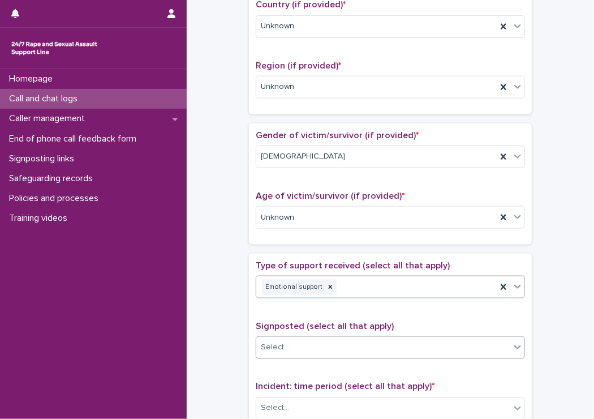
click at [326, 349] on div "Select..." at bounding box center [383, 347] width 254 height 19
click at [226, 229] on div "**********" at bounding box center [390, 189] width 385 height 1157
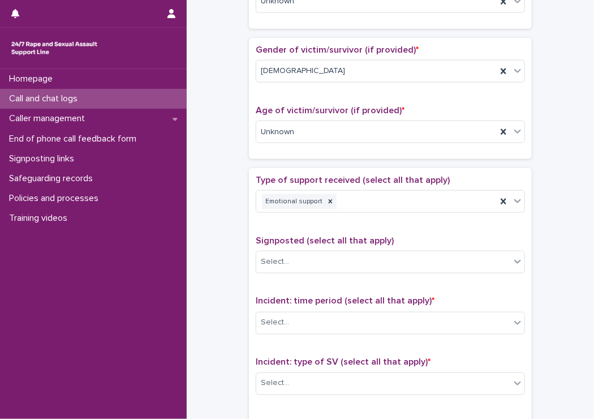
scroll to position [509, 0]
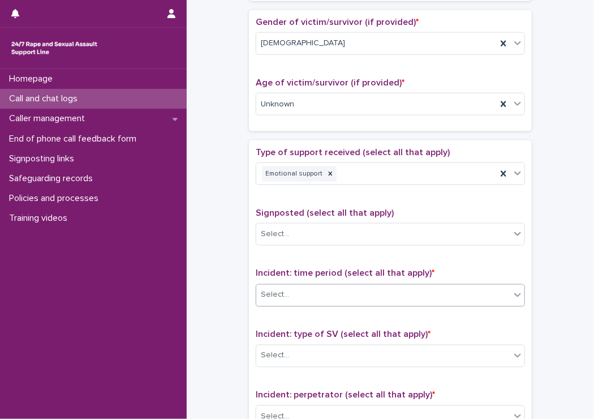
click at [296, 294] on div "Select..." at bounding box center [383, 295] width 254 height 19
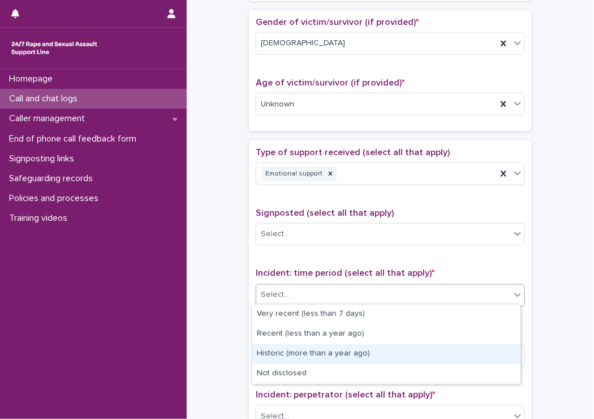
click at [295, 361] on div "Historic (more than a year ago)" at bounding box center [386, 354] width 268 height 20
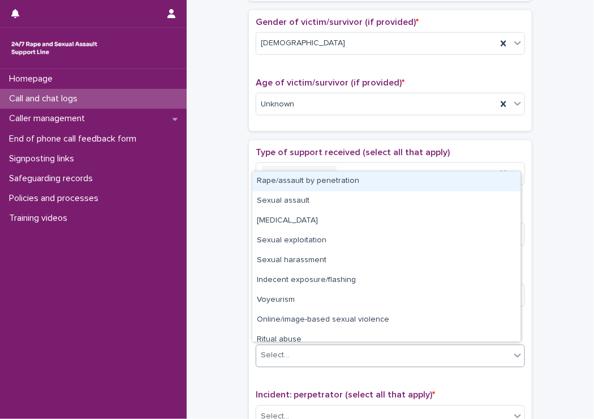
click at [295, 361] on div "Select..." at bounding box center [383, 355] width 254 height 19
drag, startPoint x: 298, startPoint y: 176, endPoint x: 308, endPoint y: 200, distance: 25.6
click at [298, 178] on div "Rape/assault by penetration" at bounding box center [386, 181] width 268 height 20
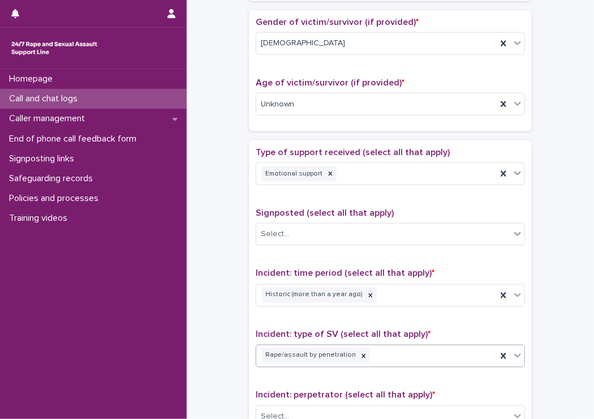
click at [380, 352] on div "Rape/assault by penetration" at bounding box center [376, 356] width 241 height 20
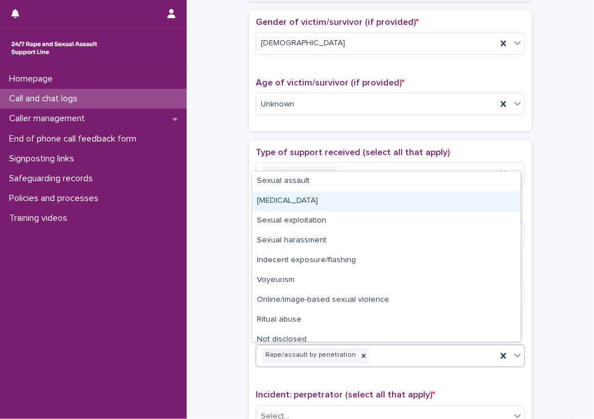
click at [324, 208] on div "[MEDICAL_DATA]" at bounding box center [386, 201] width 268 height 20
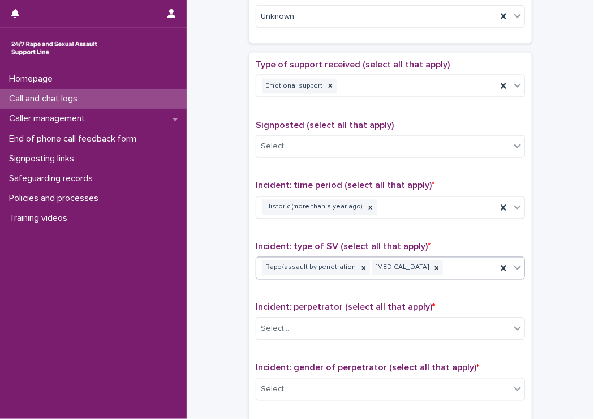
scroll to position [623, 0]
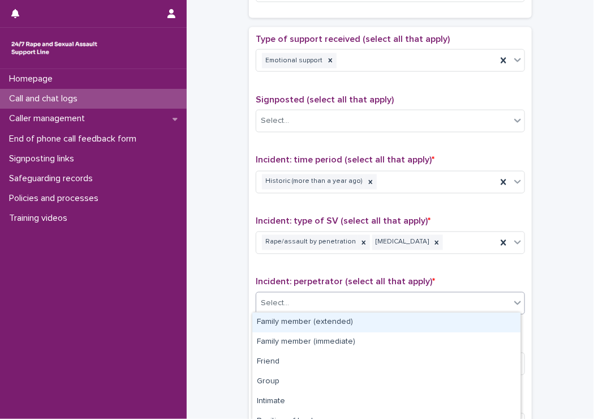
click at [342, 294] on div "Select..." at bounding box center [383, 303] width 254 height 19
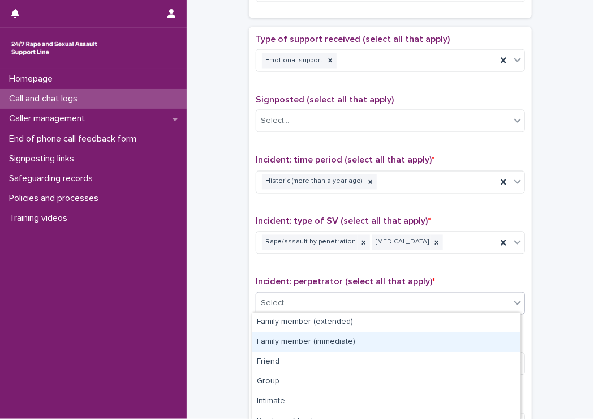
click at [300, 337] on div "Family member (immediate)" at bounding box center [386, 342] width 268 height 20
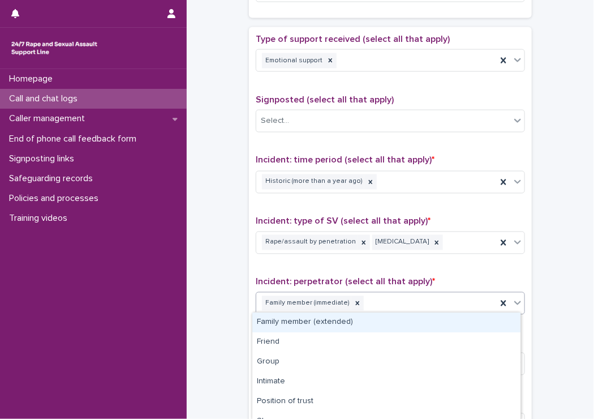
click at [435, 308] on div "Family member (immediate)" at bounding box center [376, 304] width 241 height 20
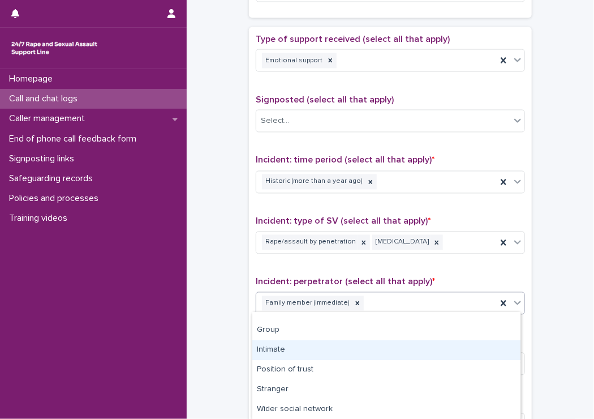
scroll to position [57, 0]
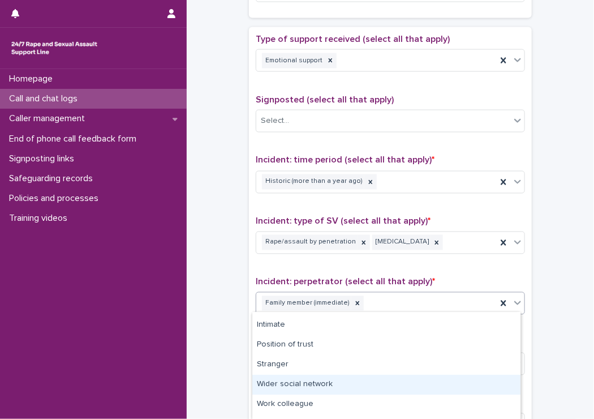
click at [343, 381] on div "Wider social network" at bounding box center [386, 385] width 268 height 20
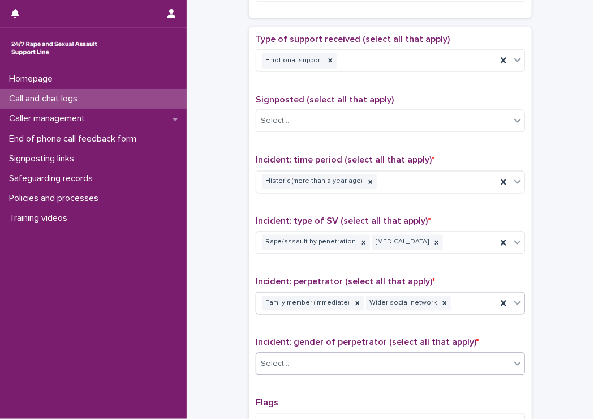
click at [324, 369] on div "Select..." at bounding box center [383, 364] width 254 height 19
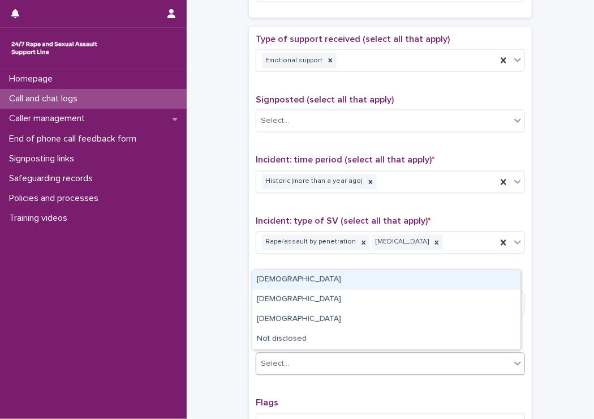
click at [363, 287] on div "Male" at bounding box center [386, 280] width 268 height 20
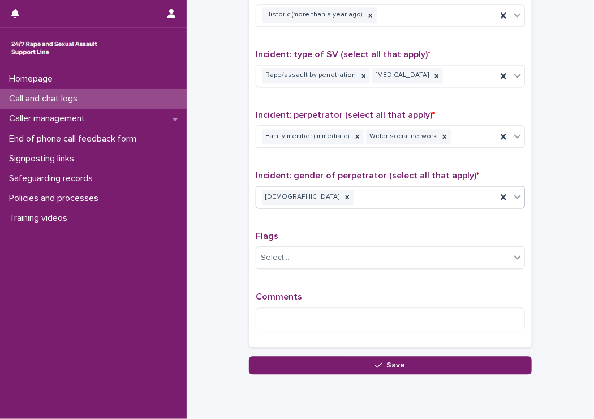
scroll to position [792, 0]
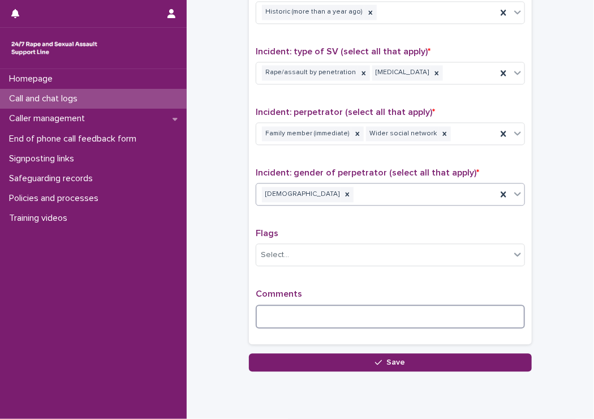
click at [264, 308] on textarea at bounding box center [390, 317] width 269 height 24
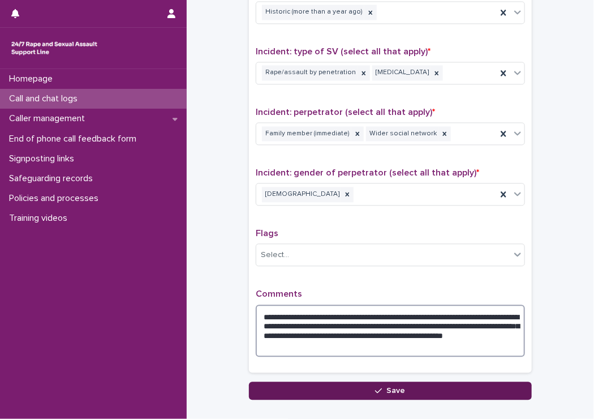
type textarea "**********"
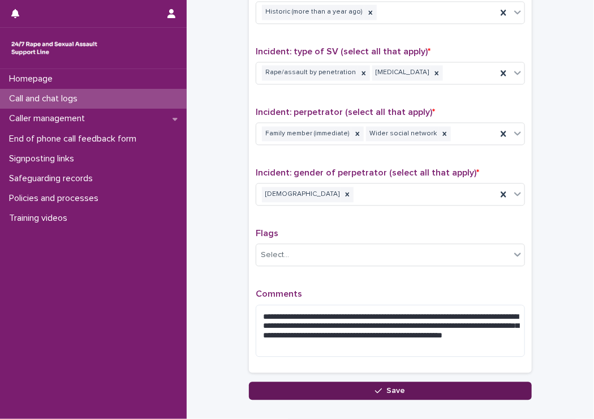
click at [276, 381] on button "Save" at bounding box center [390, 390] width 283 height 18
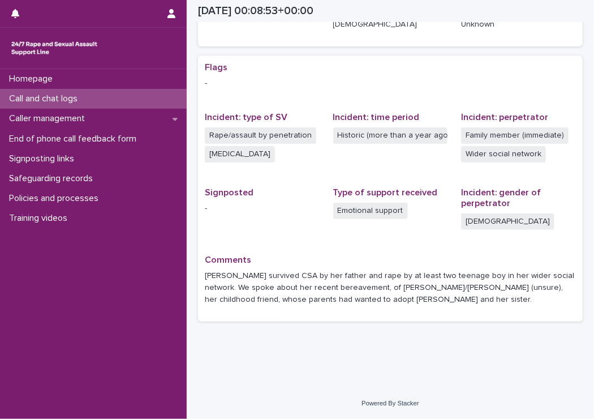
scroll to position [201, 0]
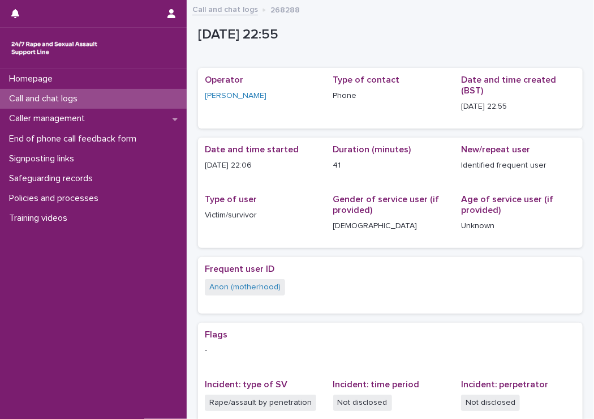
click at [35, 97] on p "Call and chat logs" at bounding box center [46, 98] width 82 height 11
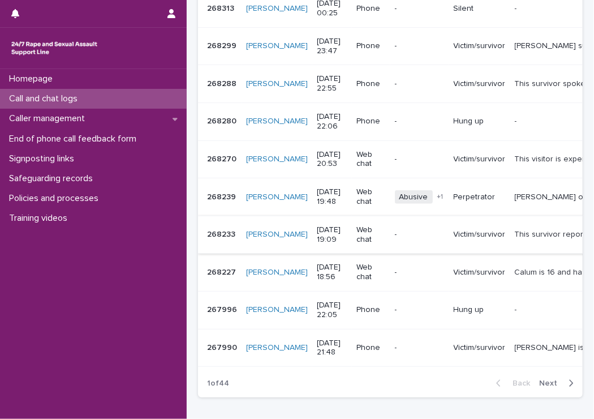
scroll to position [283, 0]
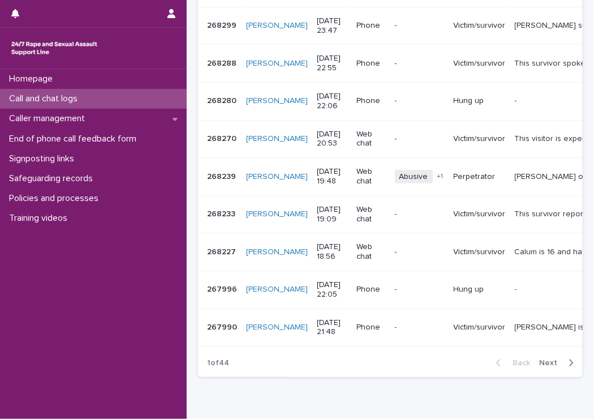
click at [542, 364] on div "Back Next" at bounding box center [535, 363] width 96 height 28
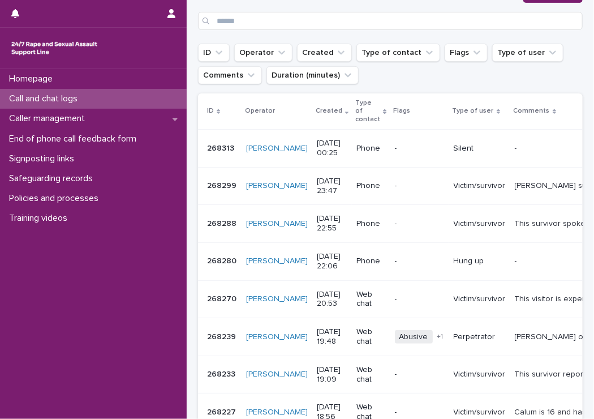
scroll to position [0, 0]
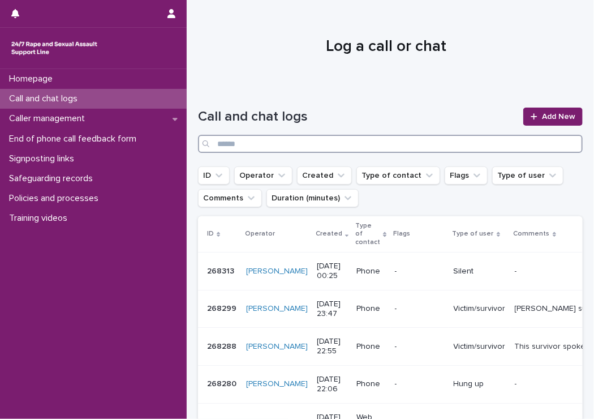
click at [423, 146] on input "Search" at bounding box center [390, 144] width 385 height 18
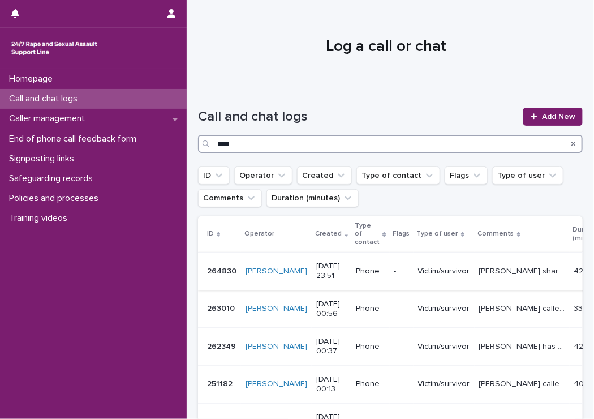
type input "****"
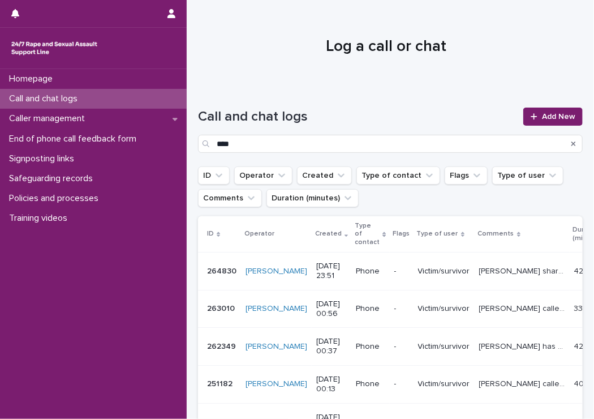
click at [479, 264] on p "[PERSON_NAME] shared some of her feelings following intrusive memories of CSA b…" at bounding box center [523, 270] width 88 height 12
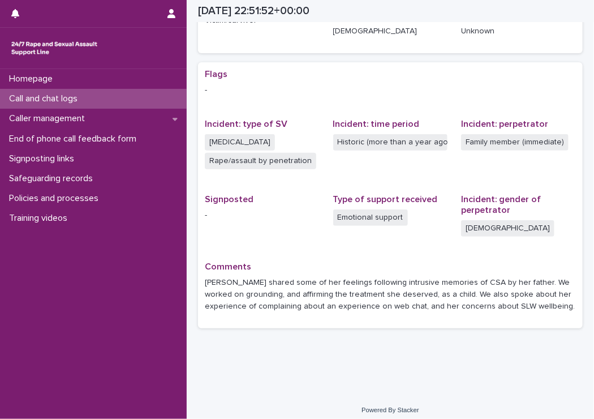
scroll to position [201, 0]
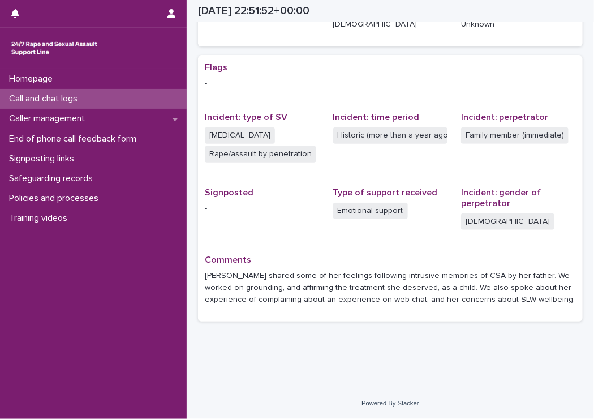
click at [33, 92] on div "Call and chat logs" at bounding box center [93, 99] width 187 height 20
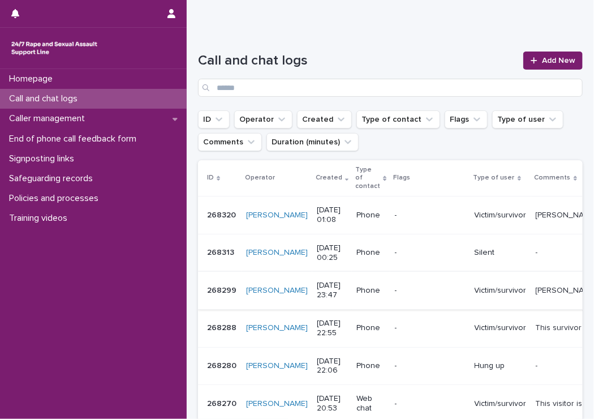
scroll to position [57, 0]
click at [546, 335] on div "This survivor spoke about her baby and her other children, including intrusive …" at bounding box center [599, 327] width 126 height 19
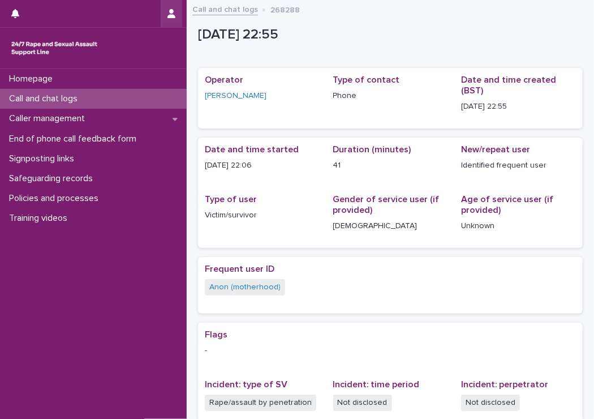
click at [169, 20] on button "button" at bounding box center [172, 13] width 22 height 27
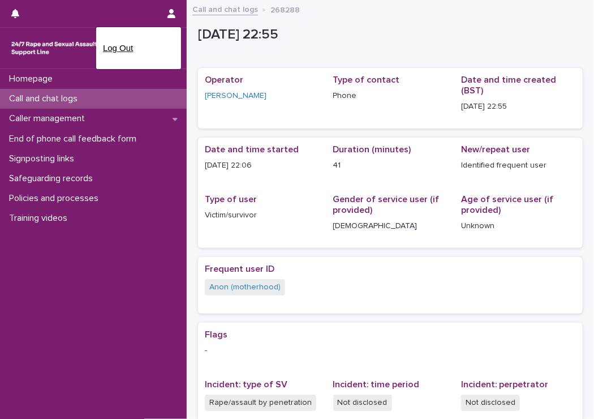
click at [127, 54] on p "Log Out" at bounding box center [138, 47] width 71 height 19
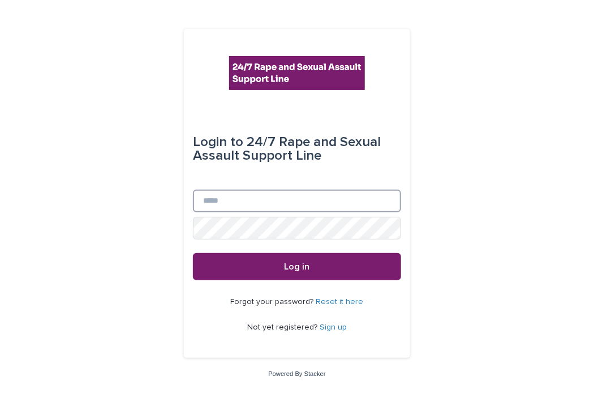
type input "**********"
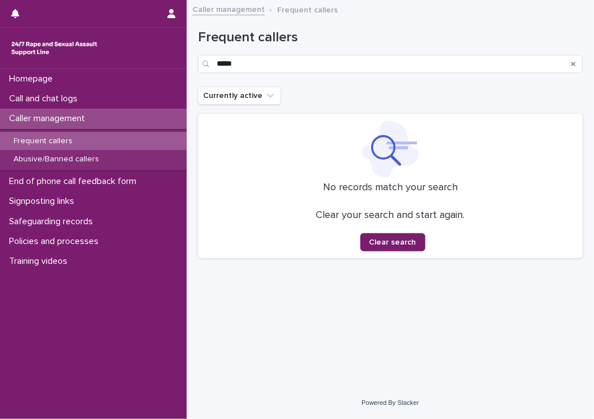
click at [43, 137] on p "Frequent callers" at bounding box center [43, 141] width 77 height 10
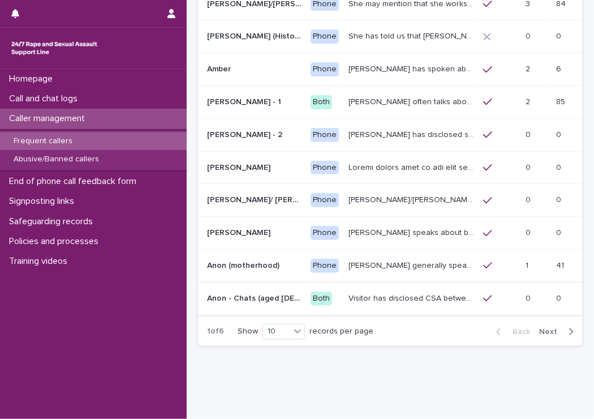
scroll to position [185, 0]
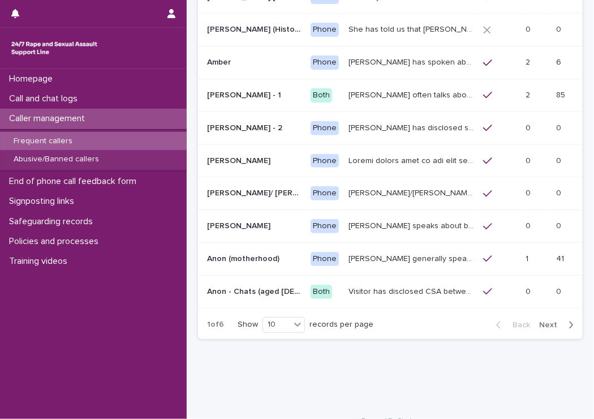
click at [366, 252] on p "[PERSON_NAME] generally speaks conversationally about many different things in …" at bounding box center [413, 258] width 128 height 12
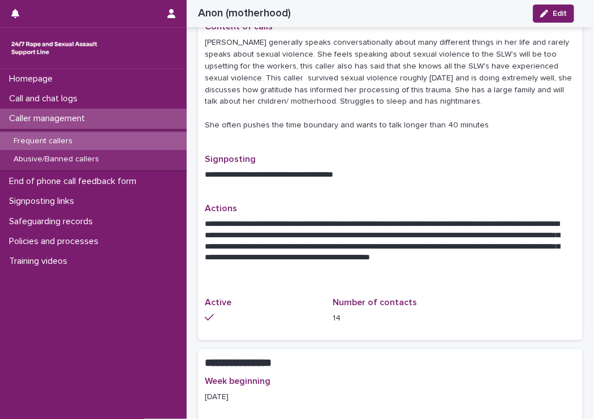
scroll to position [283, 0]
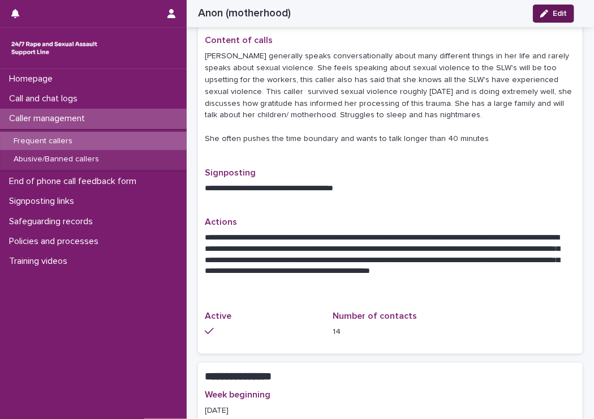
click at [548, 8] on button "Edit" at bounding box center [553, 14] width 41 height 18
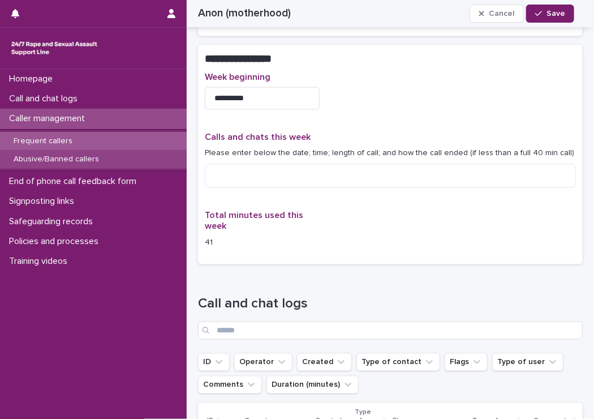
scroll to position [623, 0]
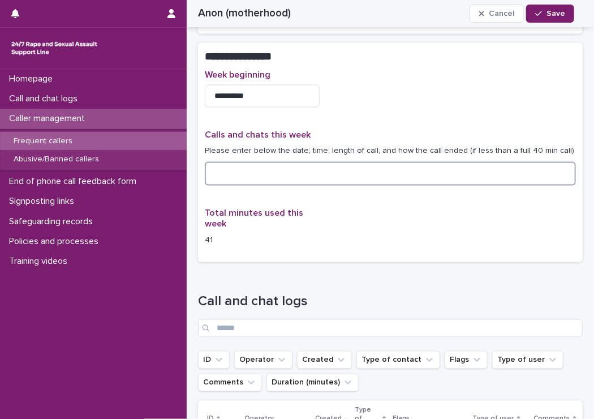
click at [229, 162] on textarea at bounding box center [390, 174] width 371 height 24
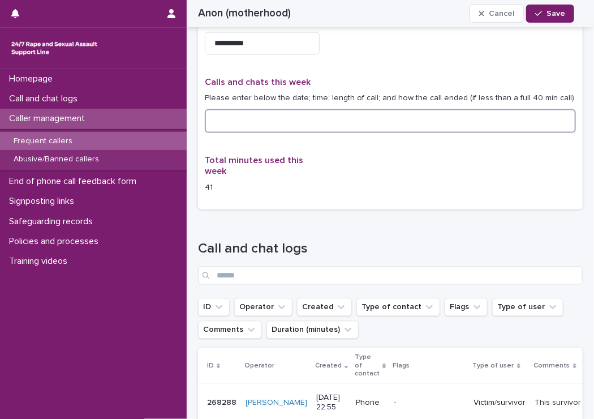
scroll to position [736, 0]
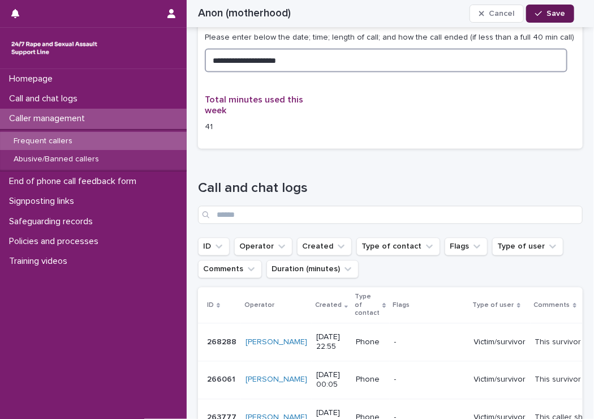
type textarea "**********"
click at [552, 20] on button "Save" at bounding box center [550, 14] width 48 height 18
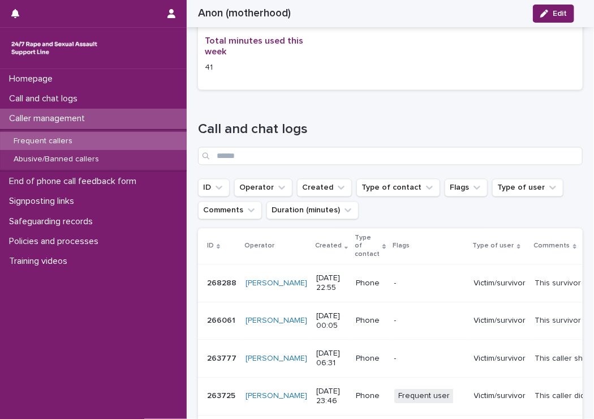
scroll to position [706, 0]
